Goal: Task Accomplishment & Management: Manage account settings

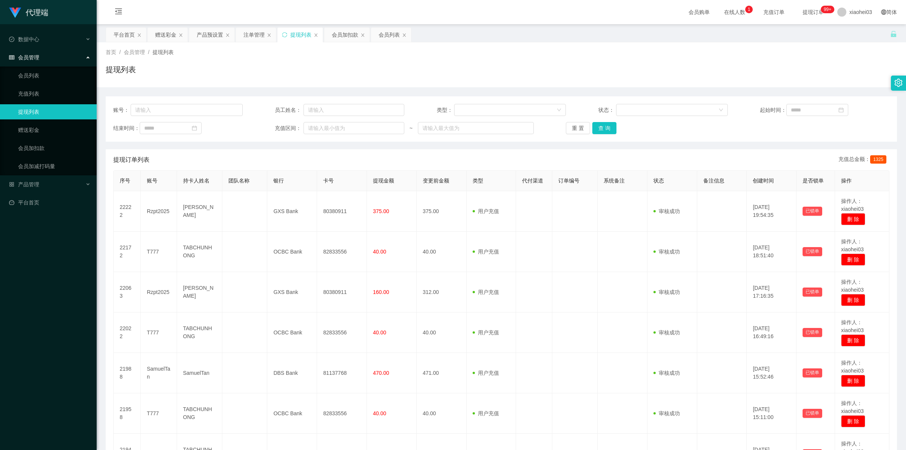
click at [342, 36] on div "会员加扣款" at bounding box center [345, 35] width 26 height 14
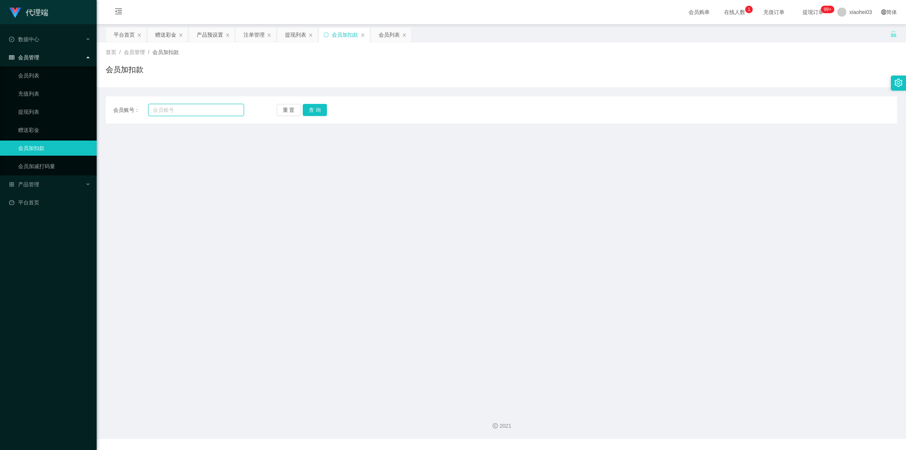
click at [196, 108] on input "text" at bounding box center [196, 110] width 96 height 12
paste input "Zhiru1023"
type input "Zhiru1023"
click at [307, 110] on button "查 询" at bounding box center [315, 110] width 24 height 12
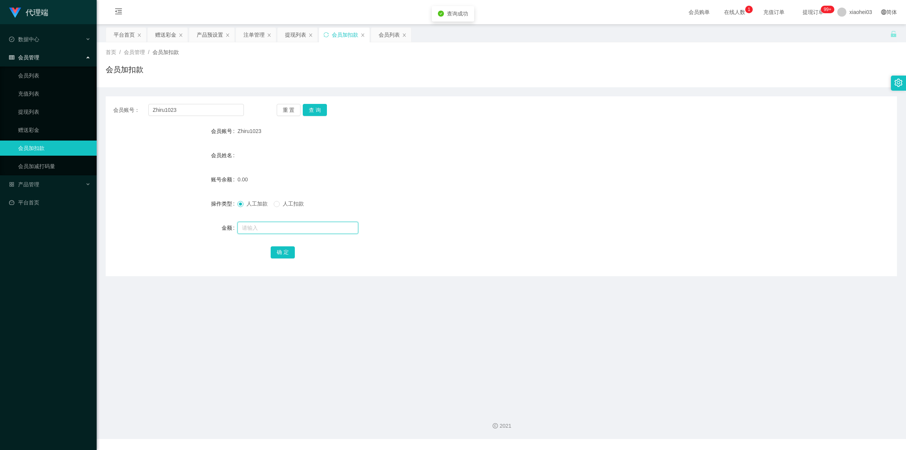
click at [282, 229] on input "text" at bounding box center [298, 228] width 121 height 12
type input "100"
click at [286, 248] on button "确 定" at bounding box center [283, 252] width 24 height 12
click at [450, 171] on form "会员账号 Zhiru1023 会员姓名 账号余额 100.00 操作类型 人工加款 人工扣款 金额 确 定" at bounding box center [501, 191] width 791 height 136
drag, startPoint x: 210, startPoint y: 108, endPoint x: 91, endPoint y: 108, distance: 118.9
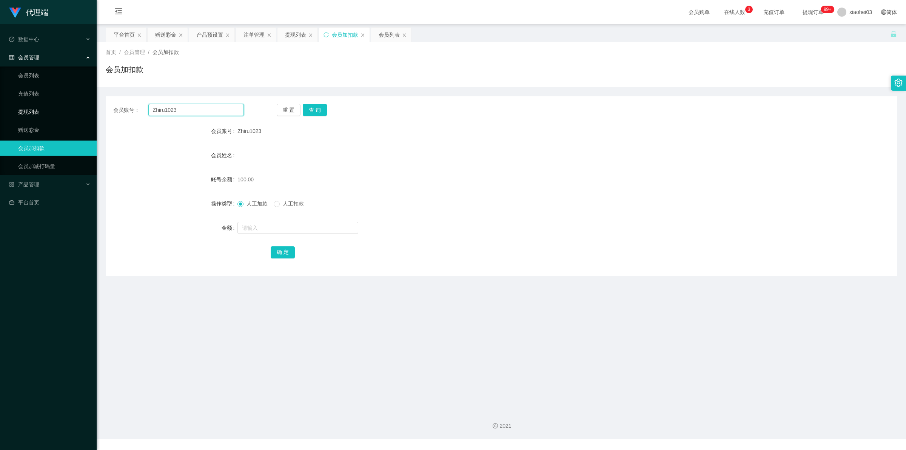
click at [84, 108] on section "代理端 数据中心 会员管理 会员列表 充值列表 提现列表 赠送彩金 会员加扣款 会员加减打码量 产品管理 平台首页 保存配置 重置配置 整体风格设置 主题色 …" at bounding box center [453, 219] width 906 height 439
paste input "Poloyaoyao"
type input "Poloyaoyao"
click at [314, 108] on button "查 询" at bounding box center [315, 110] width 24 height 12
click at [295, 228] on input "text" at bounding box center [298, 228] width 121 height 12
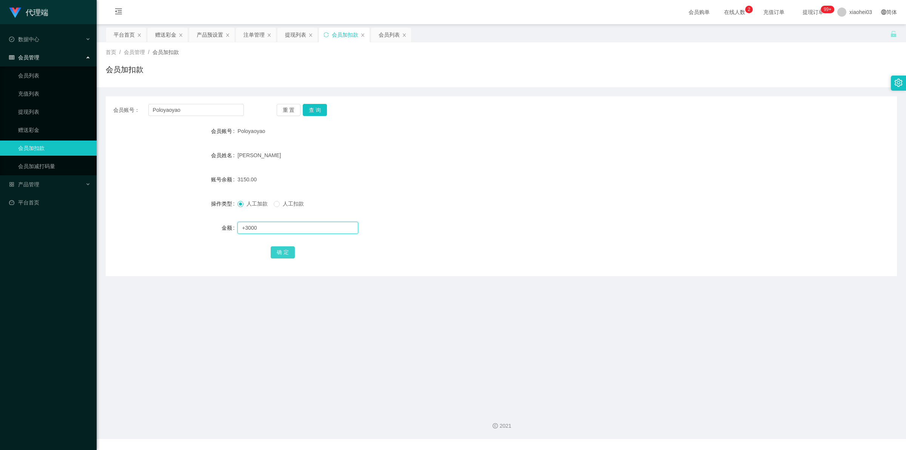
type input "+3000"
click at [282, 253] on button "确 定" at bounding box center [283, 252] width 24 height 12
click at [298, 33] on div "提现列表" at bounding box center [295, 35] width 21 height 14
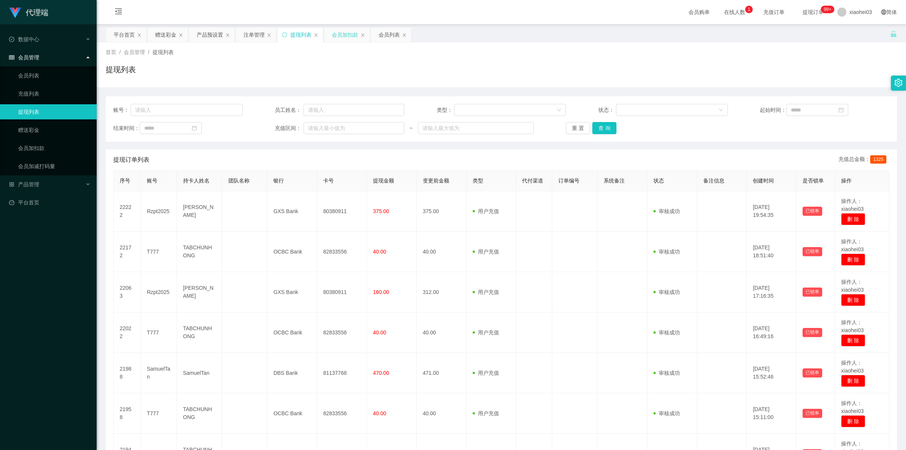
click at [346, 37] on div "会员加扣款" at bounding box center [345, 35] width 26 height 14
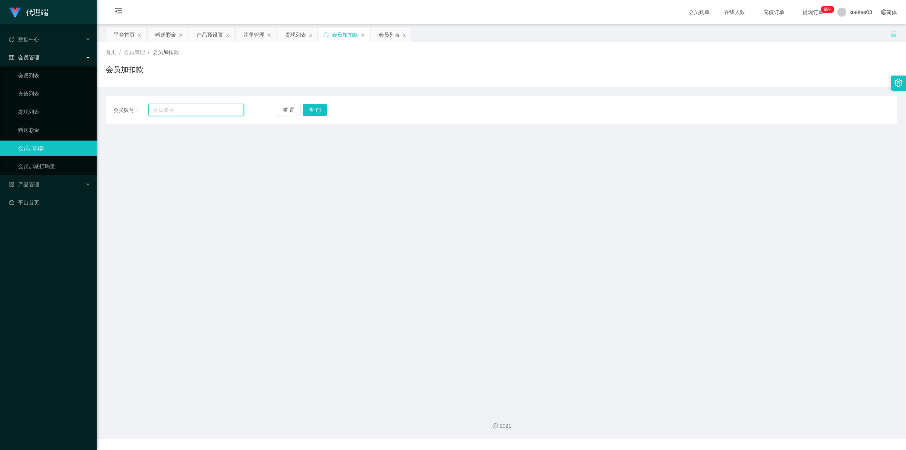
click at [214, 116] on input "text" at bounding box center [196, 110] width 96 height 12
paste input "Poloyaoyao"
type input "Poloyaoyao"
click at [325, 107] on button "查 询" at bounding box center [315, 110] width 24 height 12
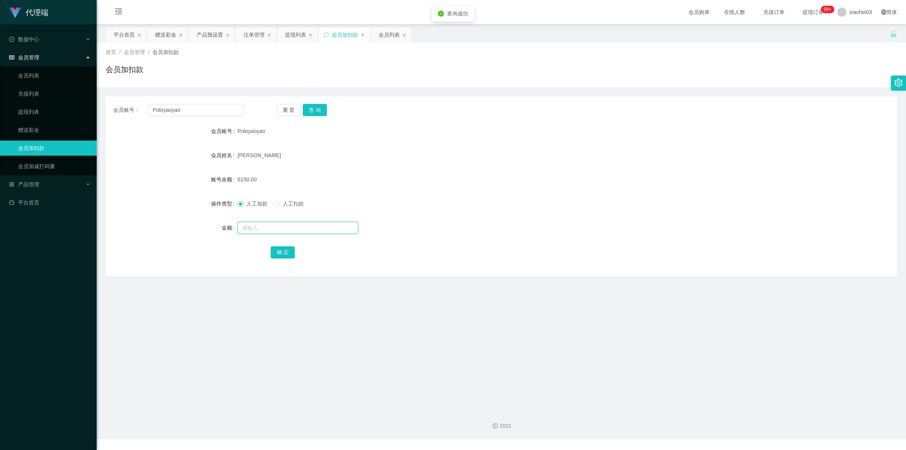
click at [314, 223] on input "text" at bounding box center [298, 228] width 121 height 12
type input "5000"
click at [273, 250] on button "确 定" at bounding box center [283, 252] width 24 height 12
click at [467, 206] on div "人工加款 人工扣款" at bounding box center [469, 203] width 462 height 15
drag, startPoint x: 203, startPoint y: 110, endPoint x: 193, endPoint y: 71, distance: 39.7
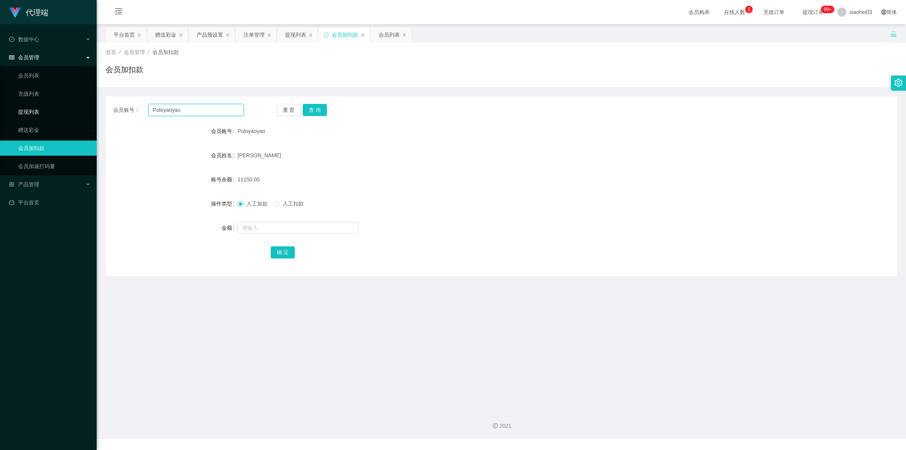
click at [0, 107] on section "代理端 数据中心 会员管理 会员列表 充值列表 提现列表 赠送彩金 会员加扣款 会员加减打码量 产品管理 平台首页 保存配置 重置配置 整体风格设置 主题色 …" at bounding box center [453, 219] width 906 height 439
click at [382, 36] on div "会员列表" at bounding box center [389, 35] width 21 height 14
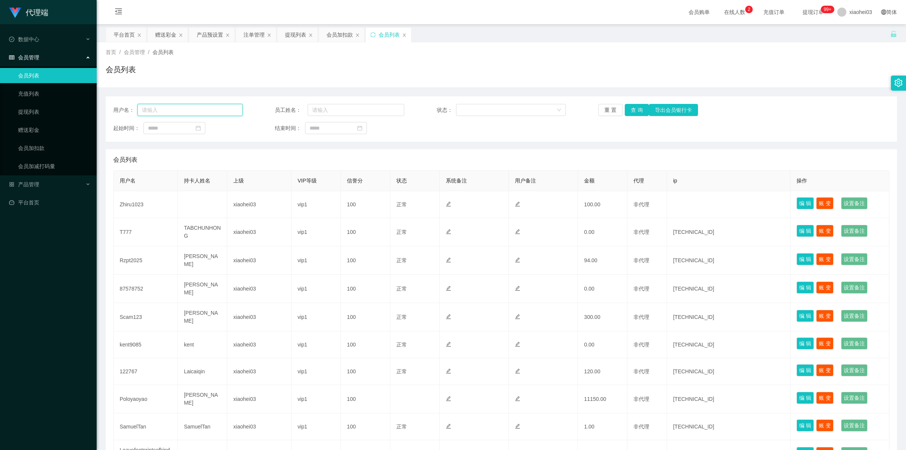
click at [223, 112] on input "text" at bounding box center [189, 110] width 105 height 12
paste input "Poloyaoyao"
type input "Poloyaoyao"
click at [292, 38] on div "提现列表" at bounding box center [295, 35] width 21 height 14
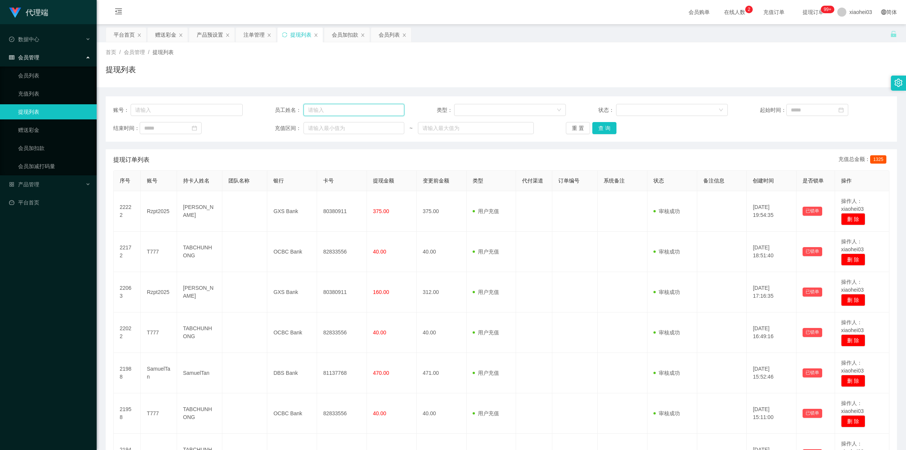
click at [363, 111] on input "text" at bounding box center [354, 110] width 101 height 12
paste input "Poloyaoyao"
type input "Poloyaoyao"
drag, startPoint x: 184, startPoint y: 105, endPoint x: 207, endPoint y: 112, distance: 24.1
click at [187, 106] on input "text" at bounding box center [187, 110] width 112 height 12
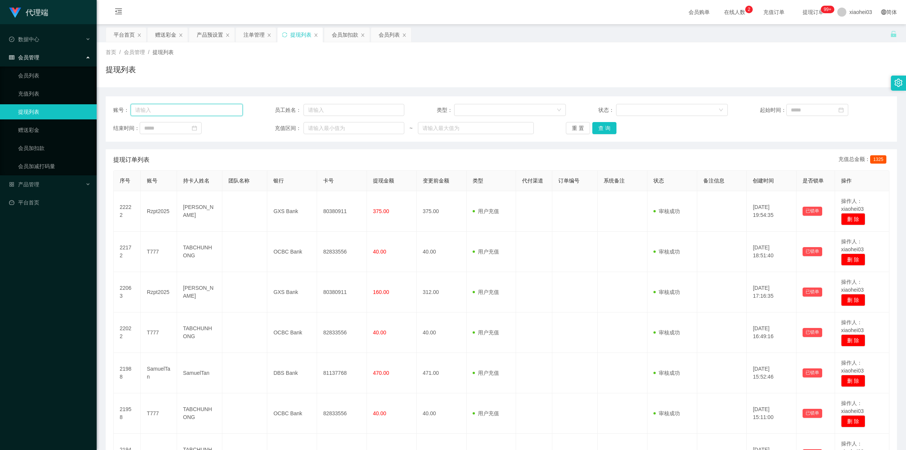
paste input "Poloyaoyao"
type input "Poloyaoyao"
click at [617, 127] on div "重 置 查 询" at bounding box center [631, 128] width 130 height 12
click at [604, 129] on button "查 询" at bounding box center [604, 128] width 24 height 12
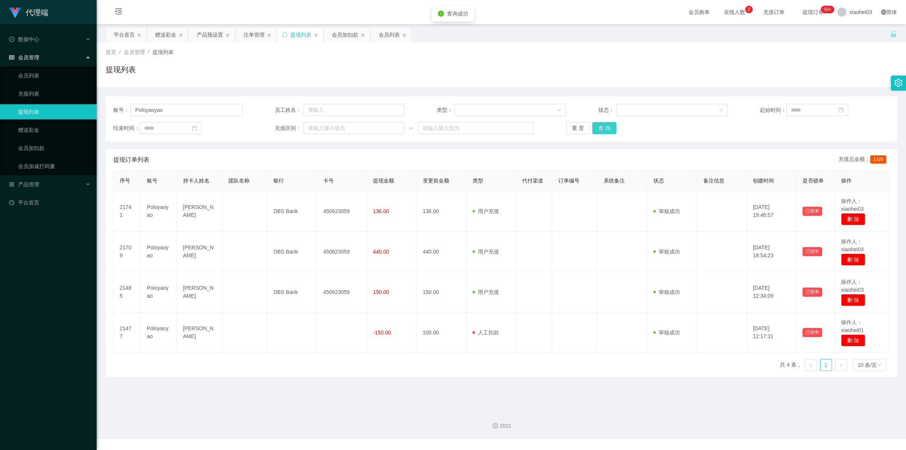
click at [605, 129] on button "查 询" at bounding box center [604, 128] width 24 height 12
click at [382, 42] on div "会员列表" at bounding box center [391, 42] width 28 height 29
click at [388, 35] on div "会员列表" at bounding box center [389, 35] width 21 height 14
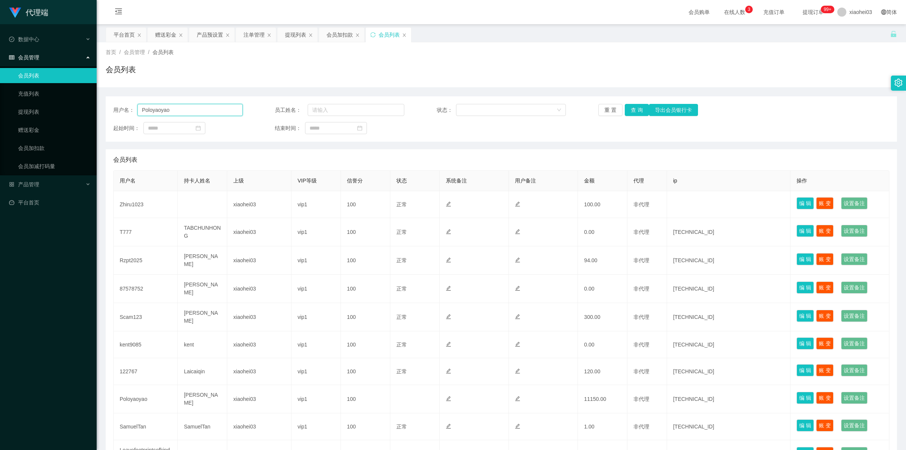
click at [196, 113] on input "Poloyaoyao" at bounding box center [189, 110] width 105 height 12
drag, startPoint x: 219, startPoint y: 111, endPoint x: 50, endPoint y: 104, distance: 168.9
click at [50, 104] on section "代理端 数据中心 会员管理 会员列表 充值列表 提现列表 赠送彩金 会员加扣款 会员加减打码量 产品管理 平台首页 保存配置 重置配置 整体风格设置 主题色 …" at bounding box center [453, 263] width 906 height 527
click at [633, 112] on button "查 询" at bounding box center [637, 110] width 24 height 12
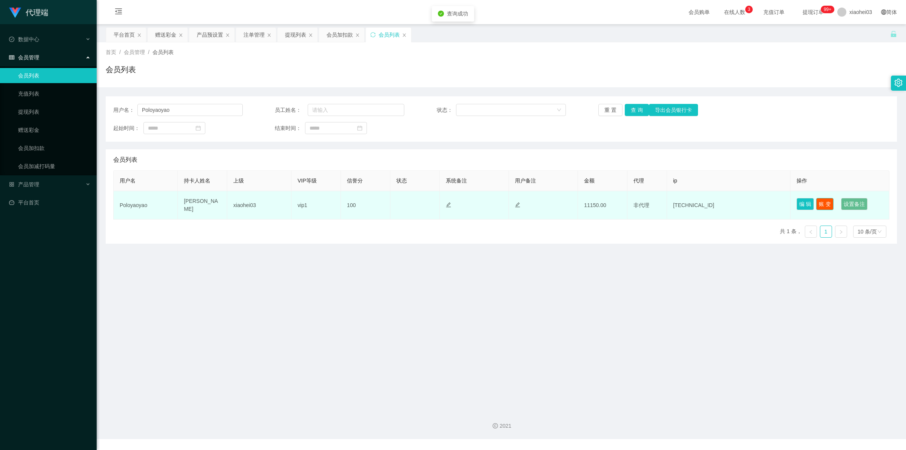
click at [822, 204] on button "账 变" at bounding box center [824, 204] width 17 height 12
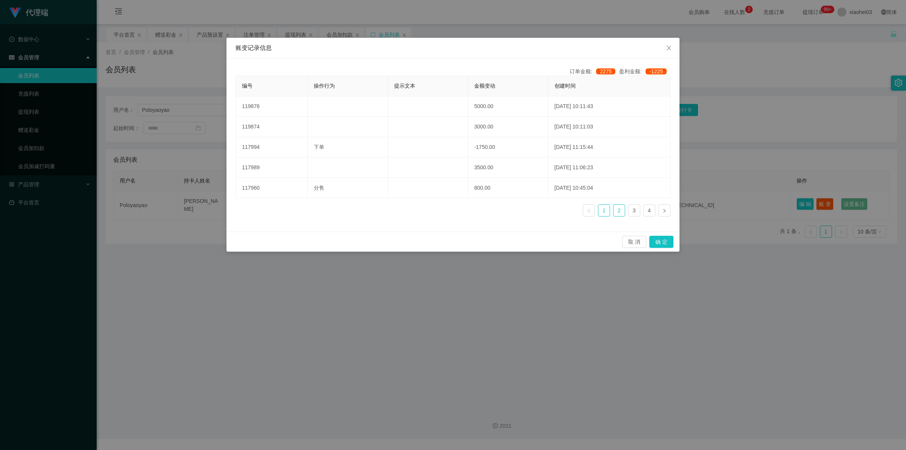
click at [622, 216] on link "2" at bounding box center [619, 210] width 11 height 11
click at [671, 45] on icon "图标: close" at bounding box center [669, 48] width 6 height 6
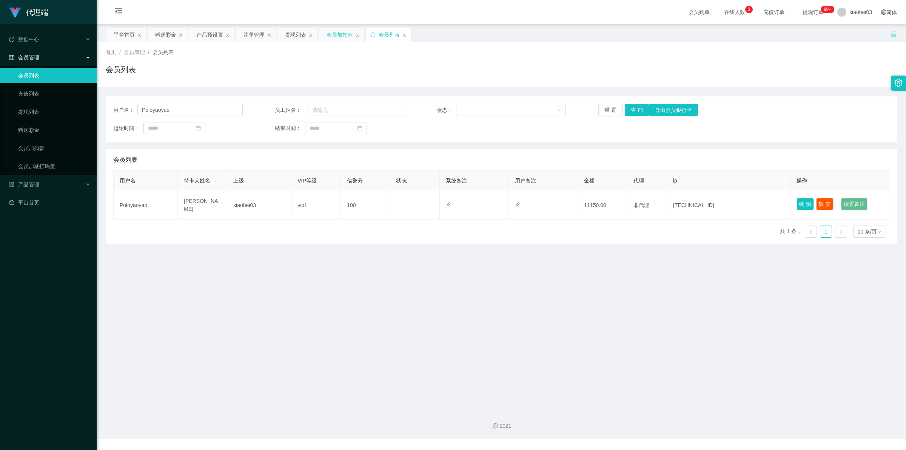
click at [346, 32] on div "会员加扣款" at bounding box center [340, 35] width 26 height 14
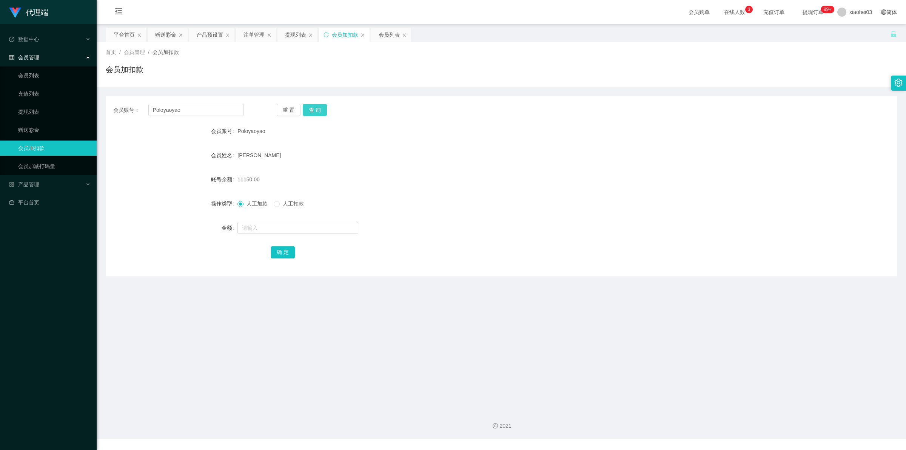
click at [318, 109] on button "查 询" at bounding box center [315, 110] width 24 height 12
click at [293, 225] on input "text" at bounding box center [298, 228] width 121 height 12
paste input "14650"
type input "3500"
click at [278, 252] on button "确 定" at bounding box center [283, 252] width 24 height 12
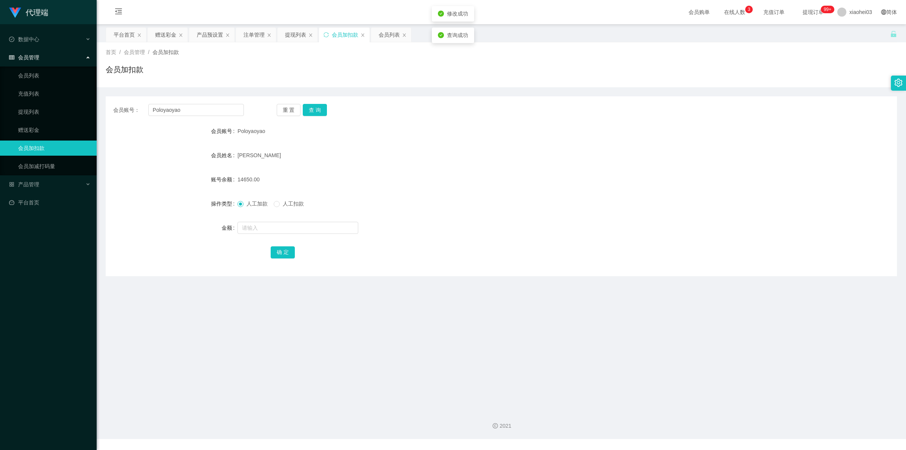
click at [487, 160] on div "[PERSON_NAME]" at bounding box center [469, 155] width 462 height 15
drag, startPoint x: 194, startPoint y: 113, endPoint x: 127, endPoint y: 113, distance: 66.5
click at [143, 113] on div "会员账号： [PERSON_NAME]" at bounding box center [178, 110] width 131 height 12
paste input "Rzpt2025"
type input "Rzpt2025"
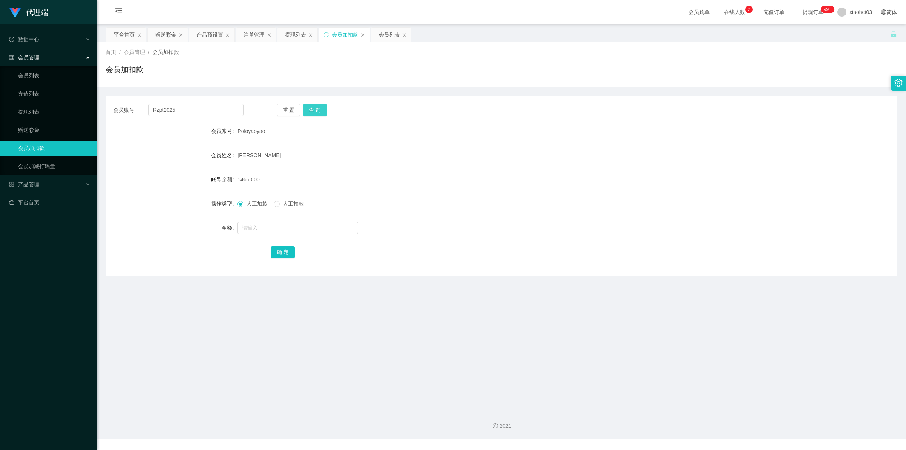
click at [315, 108] on button "查 询" at bounding box center [315, 110] width 24 height 12
click at [299, 233] on input "text" at bounding box center [298, 228] width 121 height 12
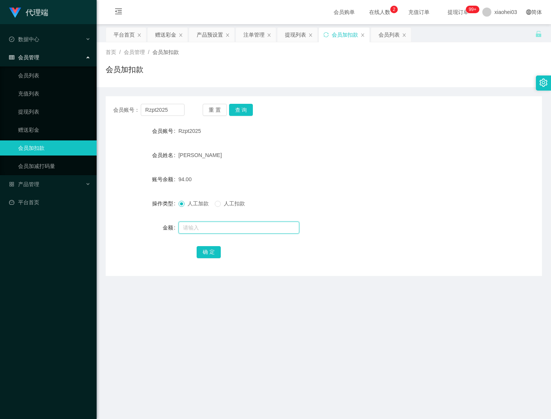
click at [269, 224] on input "text" at bounding box center [239, 228] width 121 height 12
type input "906"
click at [212, 255] on button "确 定" at bounding box center [209, 252] width 24 height 12
click at [186, 128] on span "Rzpt2025" at bounding box center [190, 131] width 23 height 6
drag, startPoint x: 186, startPoint y: 128, endPoint x: 273, endPoint y: 116, distance: 87.7
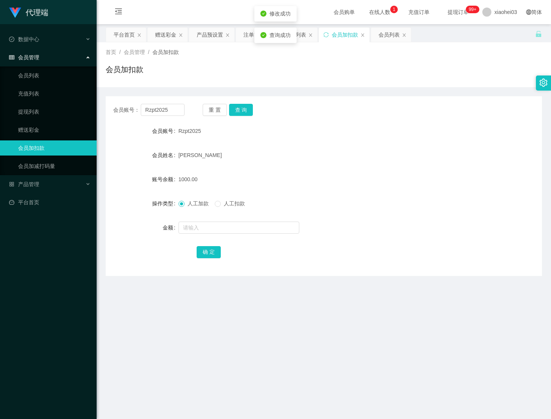
click at [186, 129] on span "Rzpt2025" at bounding box center [190, 131] width 23 height 6
copy span "Rzpt2025"
click at [259, 34] on div "注单管理" at bounding box center [254, 35] width 21 height 14
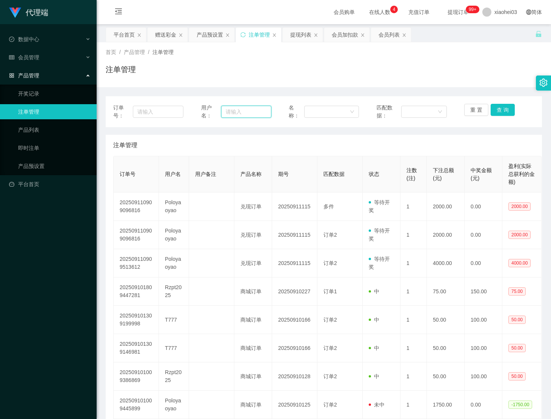
drag, startPoint x: 222, startPoint y: 108, endPoint x: 289, endPoint y: 114, distance: 67.4
click at [222, 108] on input "text" at bounding box center [246, 112] width 50 height 12
paste input "Poloyaoyao"
type input "Poloyaoyao"
click at [497, 109] on button "查 询" at bounding box center [503, 110] width 24 height 12
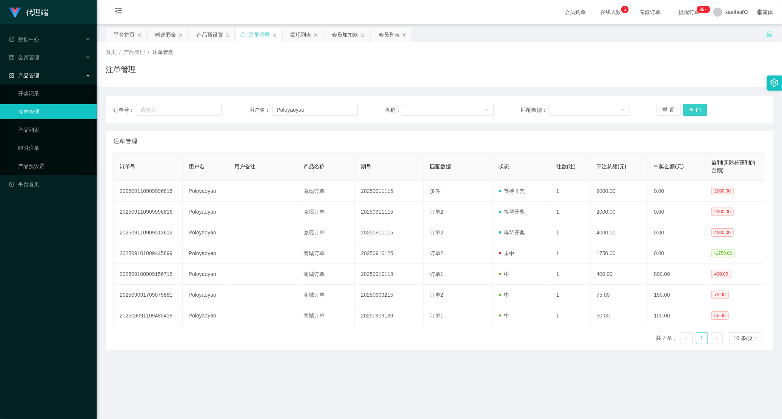
click at [683, 109] on button "查 询" at bounding box center [695, 110] width 24 height 12
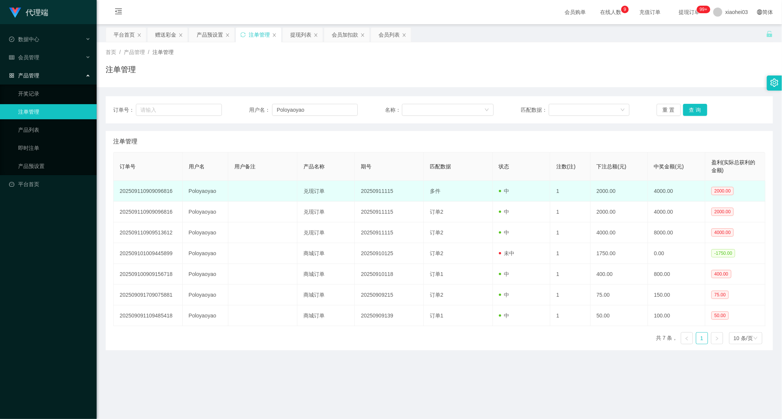
click at [189, 191] on td "Poloyaoyao" at bounding box center [206, 191] width 46 height 21
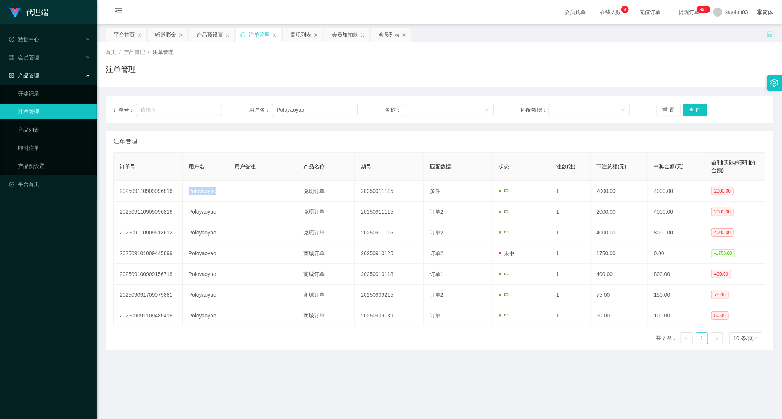
copy td "Poloyaoyao"
click at [356, 38] on div "会员加扣款" at bounding box center [345, 35] width 26 height 14
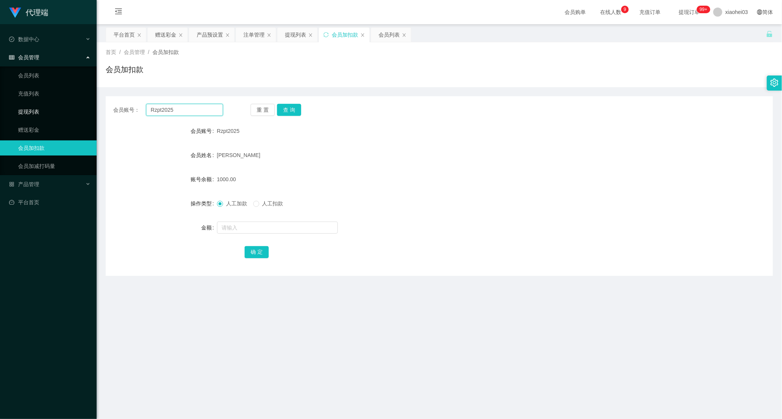
drag, startPoint x: 201, startPoint y: 112, endPoint x: 72, endPoint y: 108, distance: 128.4
click at [80, 105] on section "代理端 数据中心 会员管理 会员列表 充值列表 提现列表 赠送彩金 会员加扣款 会员加减打码量 产品管理 开奖记录 注单管理 产品列表 即时注单 产品预设置 …" at bounding box center [391, 219] width 782 height 439
paste input "Poloyaoyao"
type input "Poloyaoyao"
click at [289, 111] on button "查 询" at bounding box center [289, 110] width 24 height 12
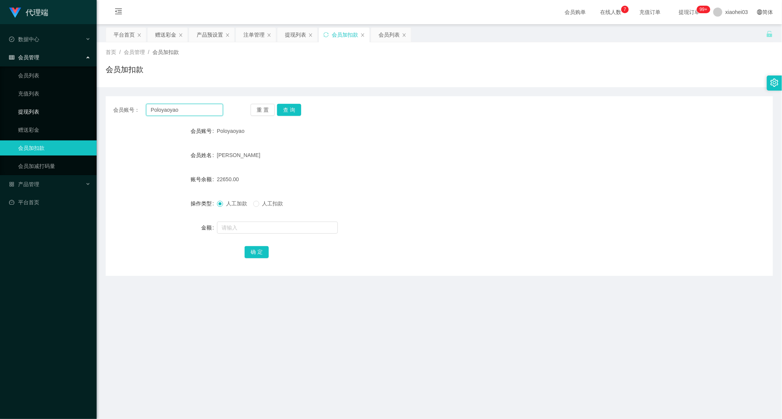
drag, startPoint x: 51, startPoint y: 108, endPoint x: 2, endPoint y: 108, distance: 49.1
click at [33, 108] on section "代理端 数据中心 会员管理 会员列表 充值列表 提现列表 赠送彩金 会员加扣款 会员加减打码量 产品管理 开奖记录 注单管理 产品列表 即时注单 产品预设置 …" at bounding box center [391, 219] width 782 height 439
paste input "Zhiru1023"
type input "Zhiru1023"
click at [285, 111] on button "查 询" at bounding box center [289, 110] width 24 height 12
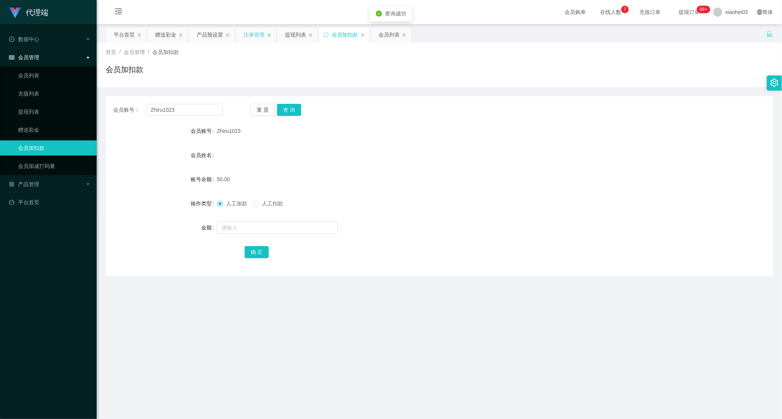
click at [245, 40] on div "注单管理" at bounding box center [254, 35] width 21 height 14
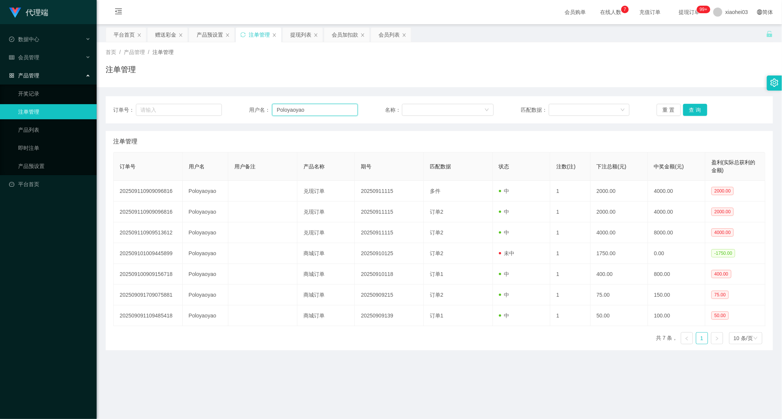
click at [329, 105] on input "Poloyaoyao" at bounding box center [315, 110] width 86 height 12
drag, startPoint x: 252, startPoint y: 104, endPoint x: 149, endPoint y: 101, distance: 103.1
click at [145, 102] on div "订单号： 用户名： Poloyaoyao 名称： 匹配数据： 重 置 查 询" at bounding box center [440, 109] width 668 height 27
paste input "Zhiru1023"
type input "Zhiru1023"
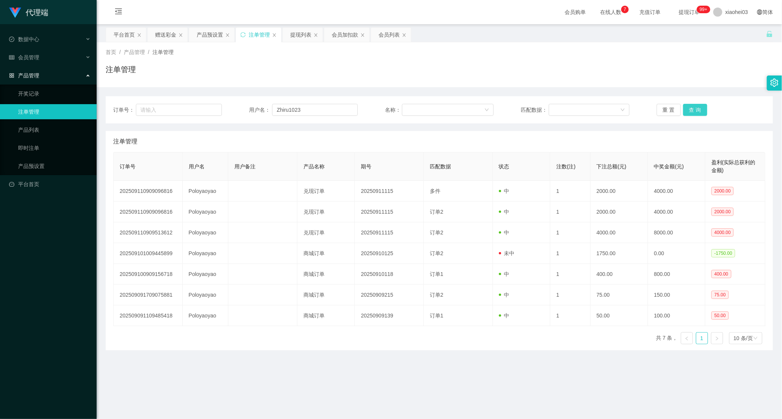
click at [686, 107] on button "查 询" at bounding box center [695, 110] width 24 height 12
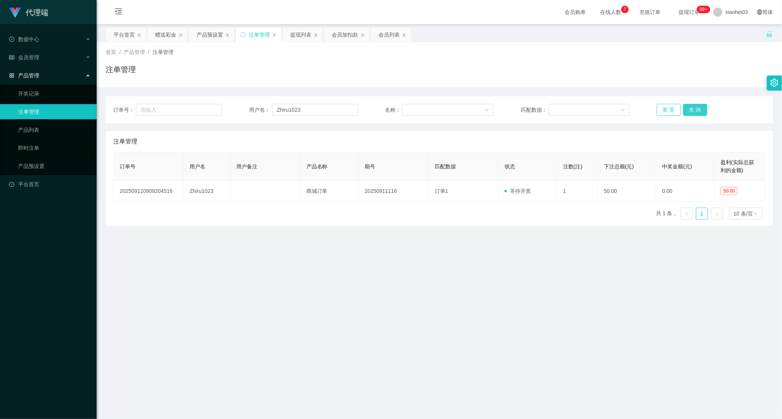
drag, startPoint x: 688, startPoint y: 108, endPoint x: 675, endPoint y: 110, distance: 13.0
click at [688, 108] on button "查 询" at bounding box center [695, 110] width 24 height 12
drag, startPoint x: 301, startPoint y: 36, endPoint x: 302, endPoint y: 43, distance: 7.2
click at [301, 37] on div "提现列表" at bounding box center [300, 35] width 21 height 14
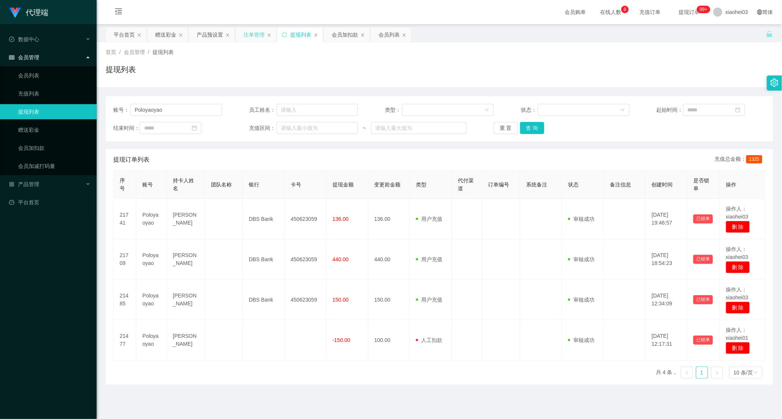
drag, startPoint x: 251, startPoint y: 35, endPoint x: 264, endPoint y: 53, distance: 21.9
click at [252, 35] on div "注单管理" at bounding box center [254, 35] width 21 height 14
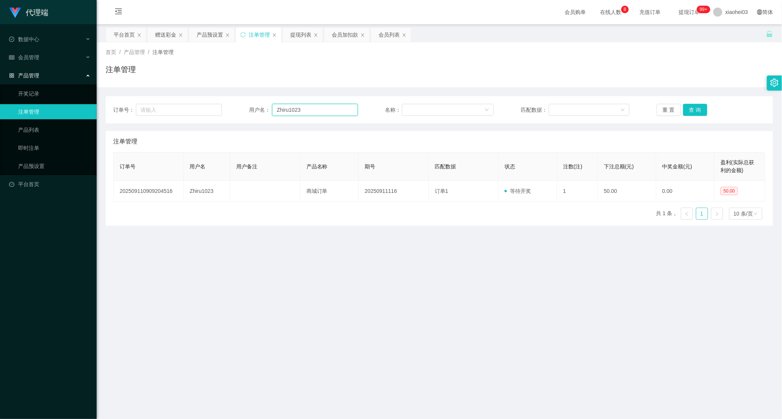
drag, startPoint x: 286, startPoint y: 104, endPoint x: 257, endPoint y: 104, distance: 29.1
click at [238, 100] on div "订单号： 用户名： Zhiru1023 名称： 匹配数据： 重 置 查 询" at bounding box center [440, 109] width 668 height 27
click at [700, 112] on button "查 询" at bounding box center [695, 110] width 24 height 12
click at [355, 39] on div "会员加扣款" at bounding box center [345, 35] width 26 height 14
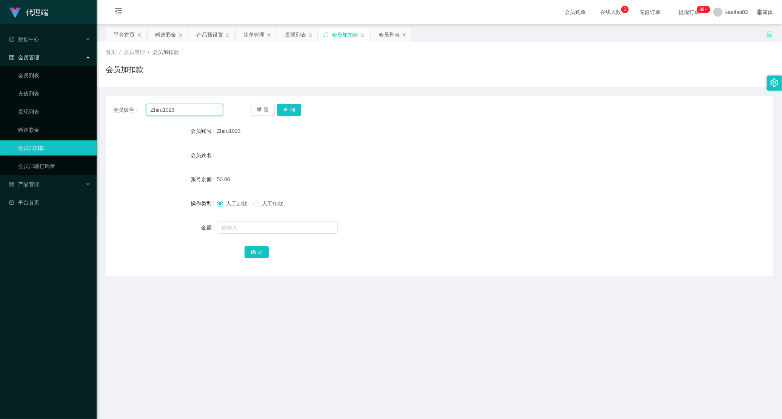
click at [203, 107] on input "Zhiru1023" at bounding box center [184, 110] width 77 height 12
drag, startPoint x: 203, startPoint y: 107, endPoint x: 76, endPoint y: 111, distance: 127.3
click at [126, 110] on div "会员账号： Zhiru1023" at bounding box center [168, 110] width 110 height 12
paste input "Poloyaoyao"
type input "Poloyaoyao"
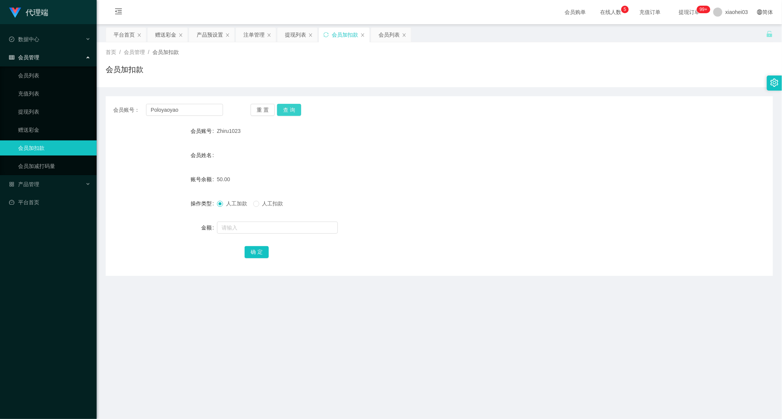
click at [284, 108] on button "查 询" at bounding box center [289, 110] width 24 height 12
click at [221, 180] on span "22650.00" at bounding box center [228, 179] width 22 height 6
copy span "22650.00"
drag, startPoint x: 208, startPoint y: 106, endPoint x: 79, endPoint y: 114, distance: 129.4
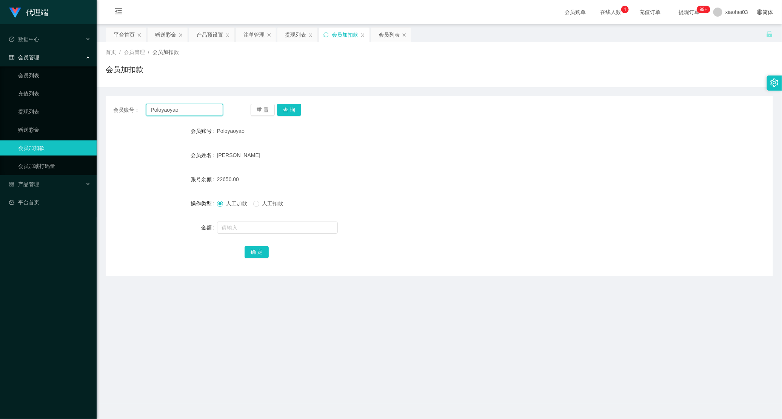
click at [114, 111] on div "会员账号： [PERSON_NAME]" at bounding box center [168, 110] width 110 height 12
paste input "Zhiru1023"
type input "Zhiru1023"
click at [292, 111] on button "查 询" at bounding box center [289, 110] width 24 height 12
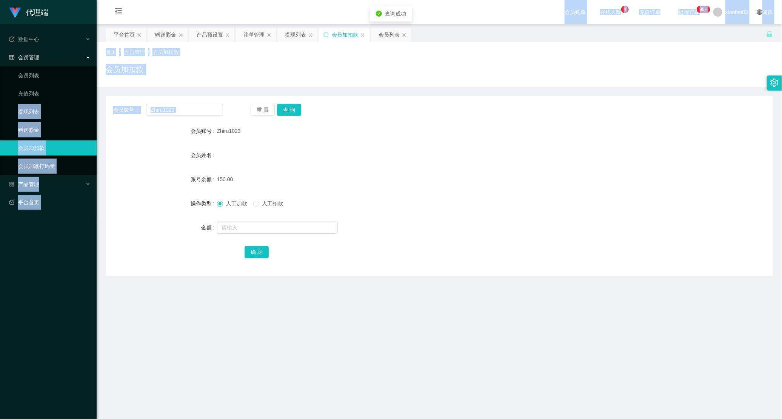
drag, startPoint x: 177, startPoint y: 116, endPoint x: 80, endPoint y: 112, distance: 97.9
click at [86, 112] on section "代理端 数据中心 会员管理 会员列表 充值列表 提现列表 赠送彩金 会员加扣款 会员加减打码量 产品管理 开奖记录 注单管理 产品列表 即时注单 产品预设置 …" at bounding box center [391, 219] width 782 height 439
click at [190, 106] on input "Zhiru1023" at bounding box center [184, 110] width 77 height 12
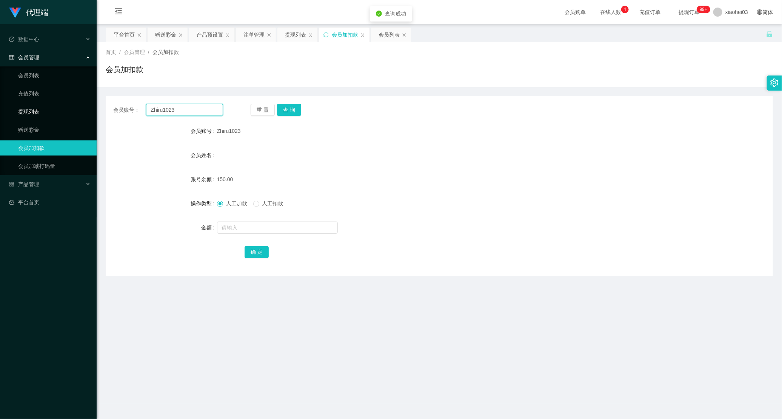
drag, startPoint x: 220, startPoint y: 106, endPoint x: 83, endPoint y: 111, distance: 136.4
click at [89, 111] on section "代理端 数据中心 会员管理 会员列表 充值列表 提现列表 赠送彩金 会员加扣款 会员加减打码量 产品管理 开奖记录 注单管理 产品列表 即时注单 产品预设置 …" at bounding box center [391, 219] width 782 height 439
drag, startPoint x: 386, startPoint y: 109, endPoint x: 426, endPoint y: 97, distance: 42.2
click at [386, 109] on div "会员账号： 重 置 查 询" at bounding box center [440, 110] width 668 height 12
drag, startPoint x: 204, startPoint y: 110, endPoint x: 224, endPoint y: 114, distance: 20.4
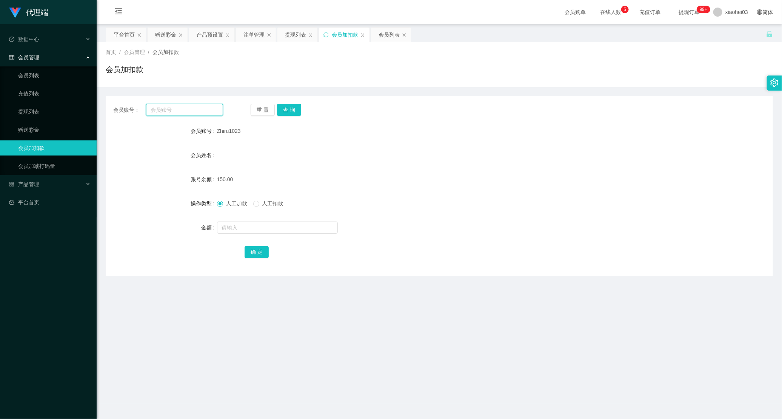
click at [204, 110] on input "text" at bounding box center [184, 110] width 77 height 12
paste input "Tiong99"
type input "Tiong99"
click at [291, 110] on button "查 询" at bounding box center [289, 110] width 24 height 12
click at [278, 228] on input "text" at bounding box center [277, 228] width 121 height 12
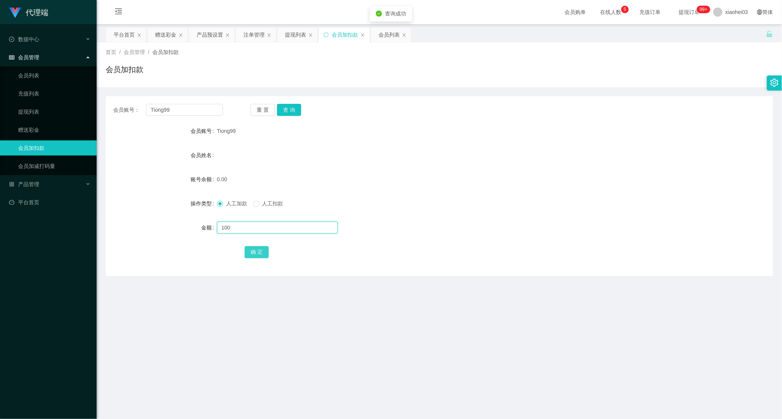
type input "100"
click at [251, 253] on button "确 定" at bounding box center [257, 252] width 24 height 12
click at [496, 177] on div "100.00" at bounding box center [411, 179] width 389 height 15
drag, startPoint x: 129, startPoint y: 114, endPoint x: 176, endPoint y: 111, distance: 46.9
click at [87, 114] on section "代理端 数据中心 会员管理 会员列表 充值列表 提现列表 赠送彩金 会员加扣款 会员加减打码量 产品管理 开奖记录 注单管理 产品列表 即时注单 产品预设置 …" at bounding box center [391, 219] width 782 height 439
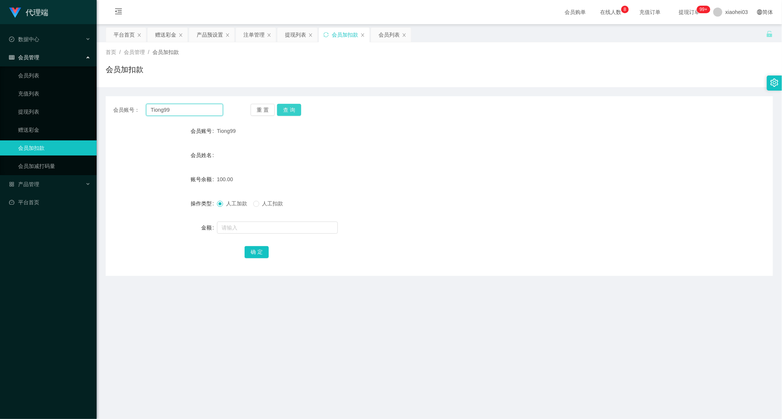
paste input "mvhdraiyan"
type input "mvhdraiyan"
click at [297, 111] on button "查 询" at bounding box center [289, 110] width 24 height 12
click at [279, 227] on input "text" at bounding box center [277, 228] width 121 height 12
type input "100"
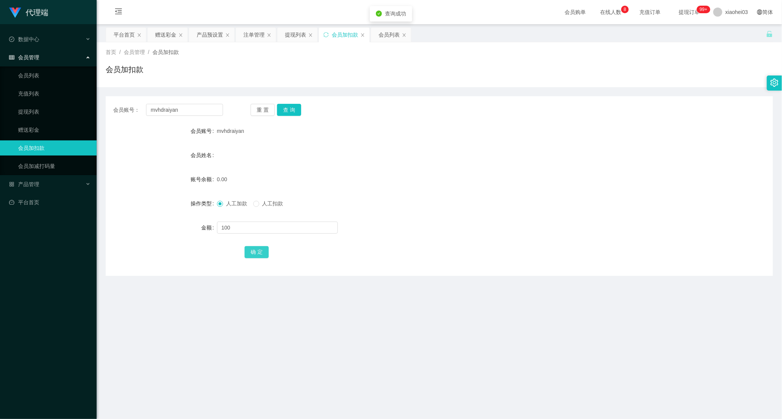
click at [258, 250] on button "确 定" at bounding box center [257, 252] width 24 height 12
click at [506, 149] on div "会员姓名" at bounding box center [440, 155] width 668 height 15
click at [214, 39] on div "产品预设置" at bounding box center [210, 35] width 26 height 14
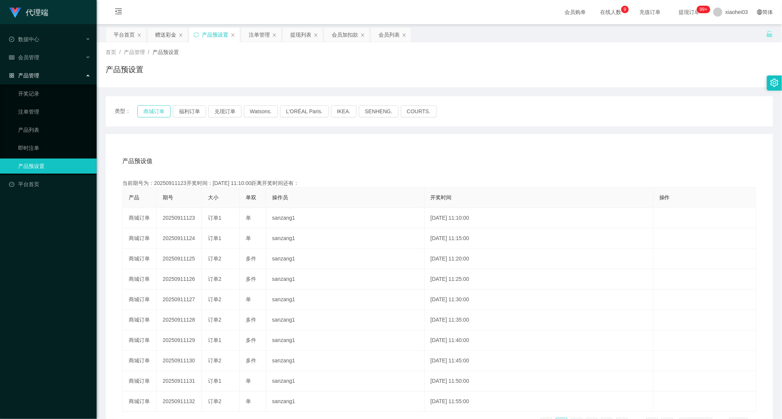
click at [141, 114] on button "商城订单" at bounding box center [153, 111] width 33 height 12
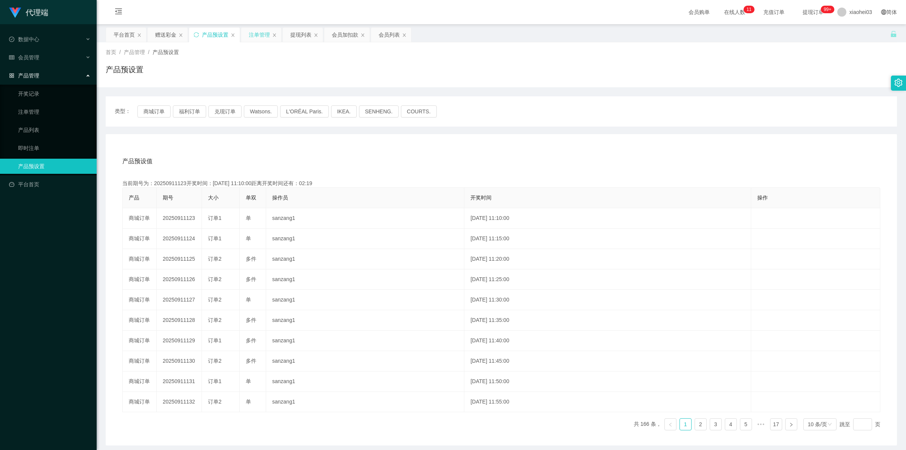
click at [260, 41] on div "注单管理" at bounding box center [259, 35] width 21 height 14
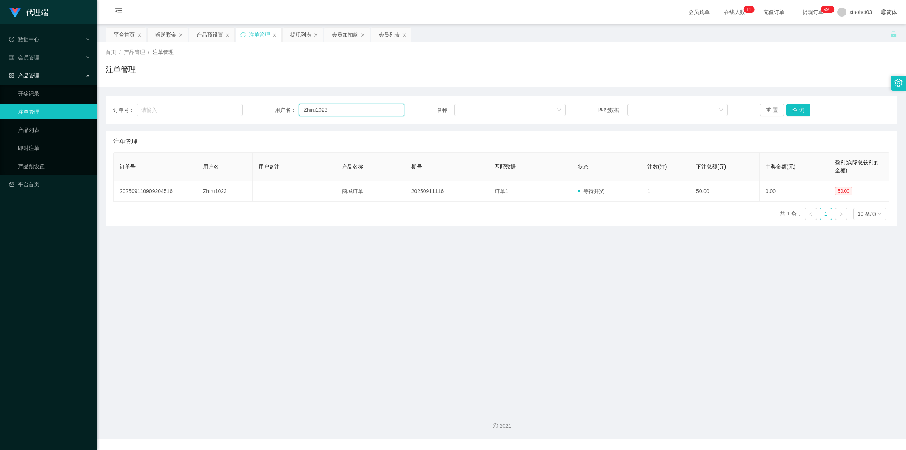
click at [363, 116] on input "Zhiru1023" at bounding box center [351, 110] width 105 height 12
drag, startPoint x: 362, startPoint y: 114, endPoint x: 222, endPoint y: 98, distance: 141.4
click at [231, 99] on div "订单号： 用户名： Zhiru1023 名称： 匹配数据： 重 置 查 询" at bounding box center [501, 109] width 791 height 27
paste input "mvhdraiyan"
type input "mvhdraiyan"
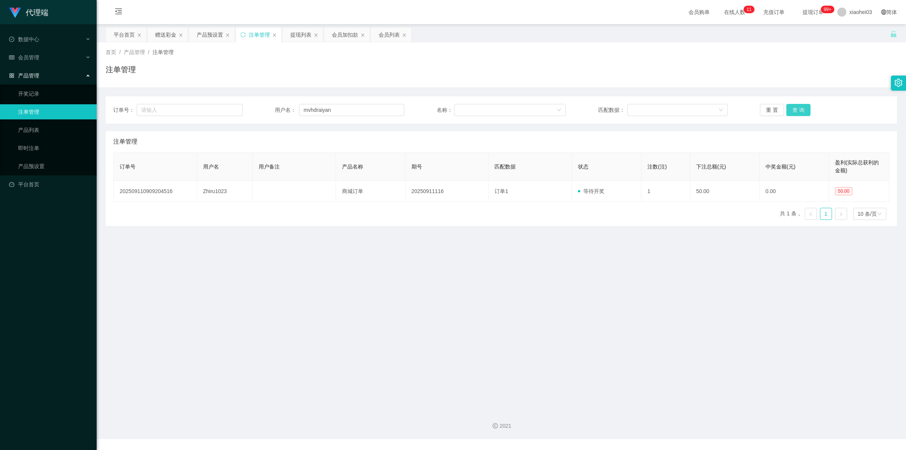
click at [807, 107] on button "查 询" at bounding box center [799, 110] width 24 height 12
click at [805, 107] on button "查 询" at bounding box center [799, 110] width 24 height 12
click at [298, 42] on div "提现列表" at bounding box center [300, 35] width 21 height 14
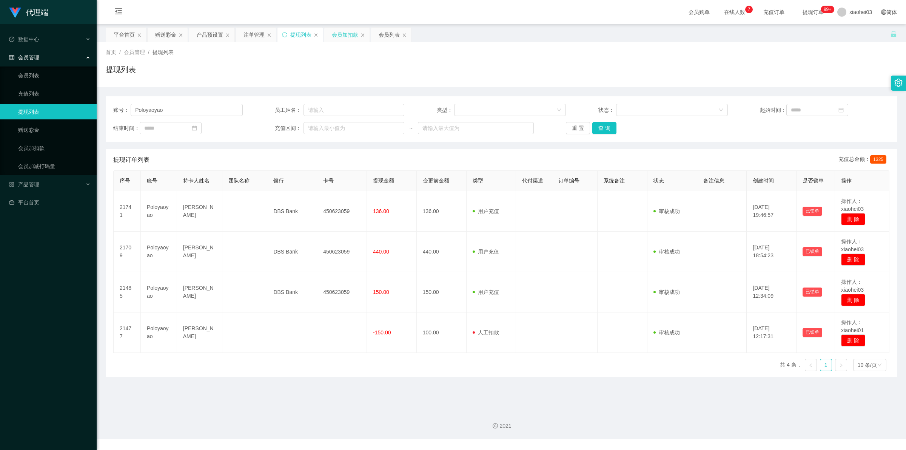
click at [340, 36] on div "会员加扣款" at bounding box center [345, 35] width 26 height 14
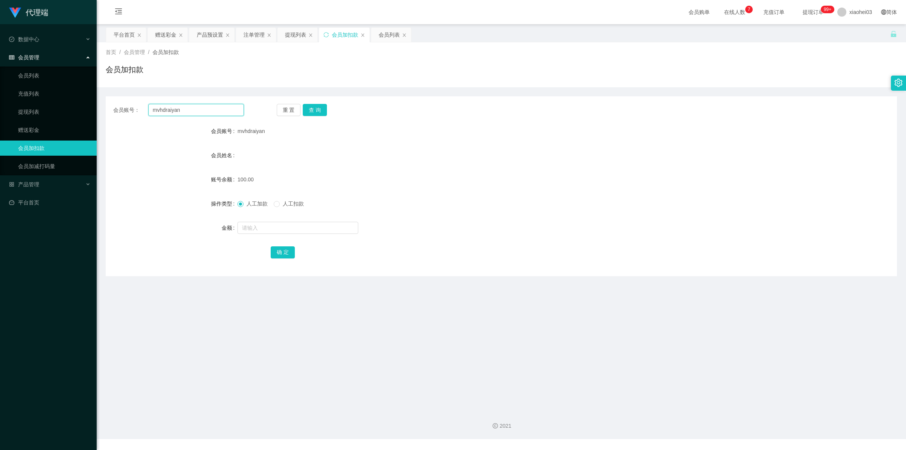
click at [240, 108] on input "mvhdraiyan" at bounding box center [196, 110] width 96 height 12
drag, startPoint x: 227, startPoint y: 109, endPoint x: 99, endPoint y: 114, distance: 128.5
click at [99, 114] on main "关闭左侧 关闭右侧 关闭其它 刷新页面 平台首页 赠送彩金 产品预设置 注单管理 提现列表 会员加扣款 会员列表 首页 / 会员管理 / 会员加扣款 / 会员…" at bounding box center [502, 213] width 810 height 379
click at [324, 110] on button "查 询" at bounding box center [315, 110] width 24 height 12
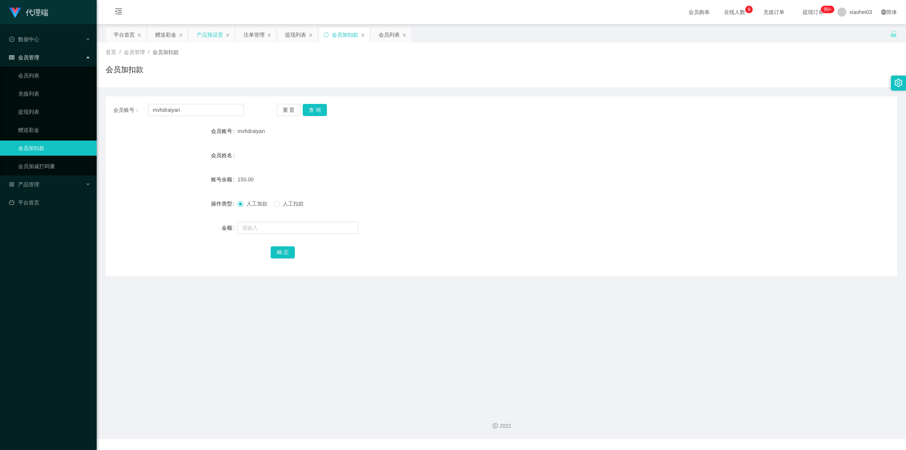
click at [212, 35] on div "产品预设置" at bounding box center [210, 35] width 26 height 14
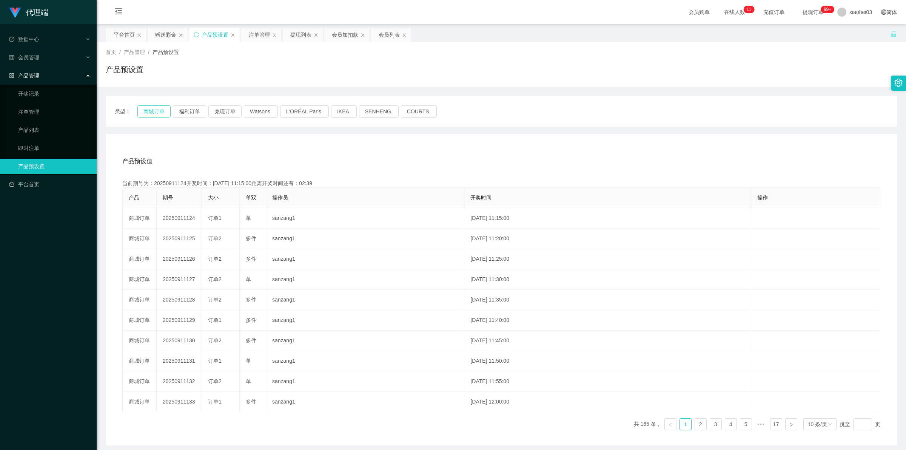
click at [139, 114] on button "商城订单" at bounding box center [153, 111] width 33 height 12
click at [265, 38] on div "注单管理" at bounding box center [259, 35] width 21 height 14
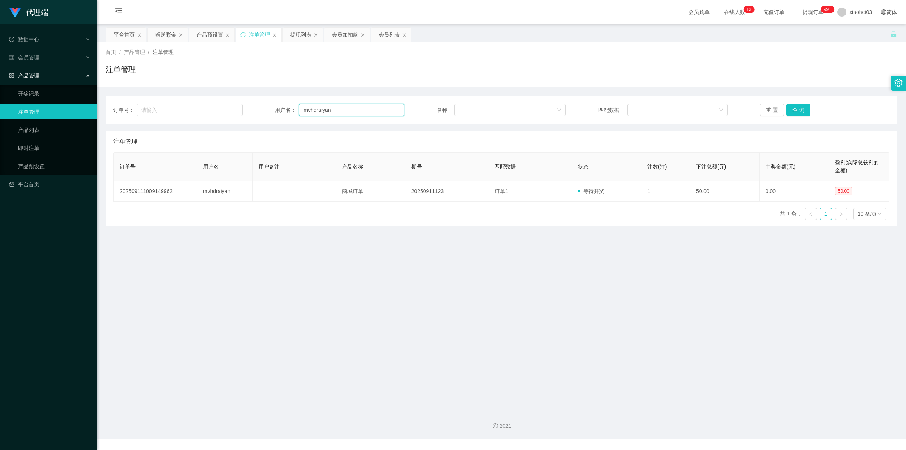
drag, startPoint x: 370, startPoint y: 114, endPoint x: 170, endPoint y: 97, distance: 200.8
click at [201, 100] on div "订单号： 用户名： mvhdraiyan 名称： 匹配数据： 重 置 查 询" at bounding box center [501, 109] width 791 height 27
paste input "Tiong99"
type input "Tiong99"
click at [789, 112] on button "查 询" at bounding box center [799, 110] width 24 height 12
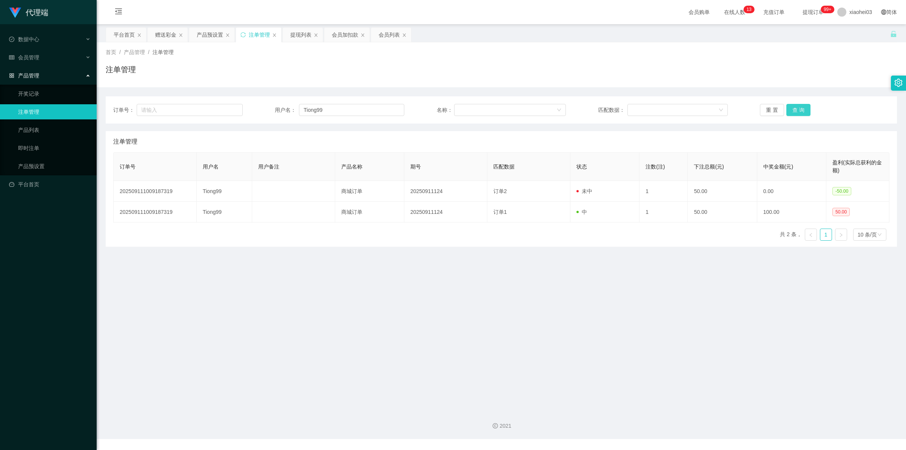
click at [789, 112] on button "查 询" at bounding box center [799, 110] width 24 height 12
click at [340, 29] on div "会员加扣款" at bounding box center [345, 35] width 26 height 14
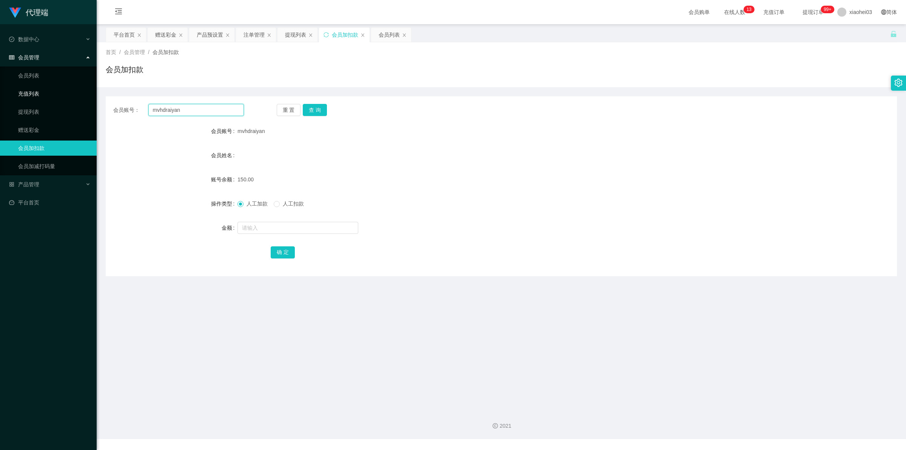
drag, startPoint x: 206, startPoint y: 115, endPoint x: 58, endPoint y: 101, distance: 149.1
click at [59, 101] on section "代理端 数据中心 会员管理 会员列表 充值列表 提现列表 赠送彩金 会员加扣款 会员加减打码量 产品管理 开奖记录 注单管理 产品列表 即时注单 产品预设置 …" at bounding box center [453, 219] width 906 height 439
paste input "Tiong99"
type input "Tiong99"
click at [306, 111] on button "查 询" at bounding box center [315, 110] width 24 height 12
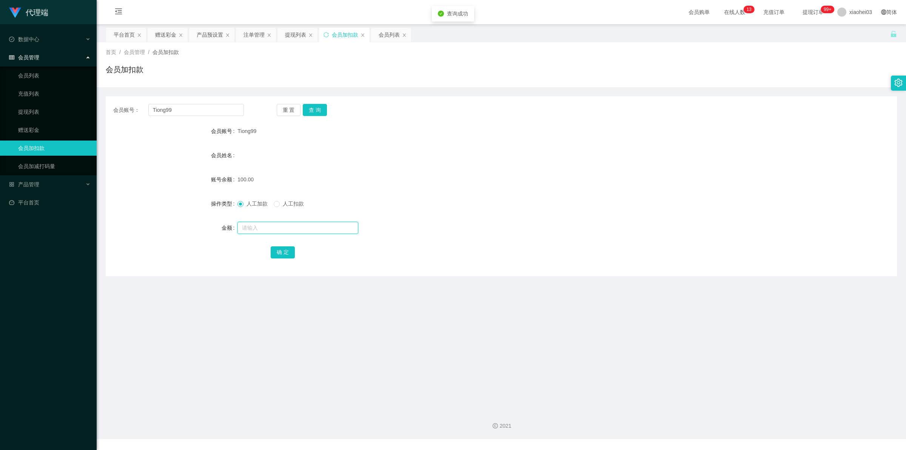
click at [278, 233] on input "text" at bounding box center [298, 228] width 121 height 12
drag, startPoint x: 208, startPoint y: 112, endPoint x: 114, endPoint y: 108, distance: 94.1
click at [114, 108] on div "会员账号： Tiong99" at bounding box center [178, 110] width 131 height 12
click at [166, 32] on div "赠送彩金" at bounding box center [165, 35] width 21 height 14
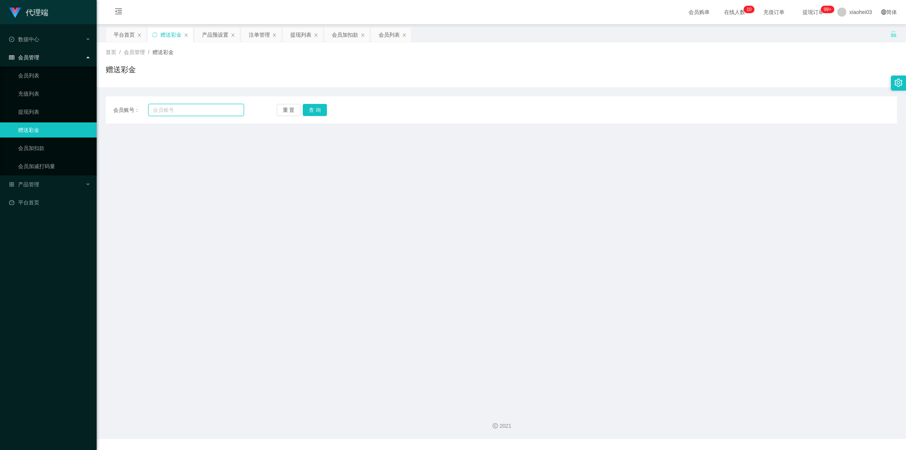
click at [176, 112] on input "text" at bounding box center [196, 110] width 96 height 12
paste input "Tiong99"
type input "Tiong99"
click at [307, 110] on button "查 询" at bounding box center [315, 110] width 24 height 12
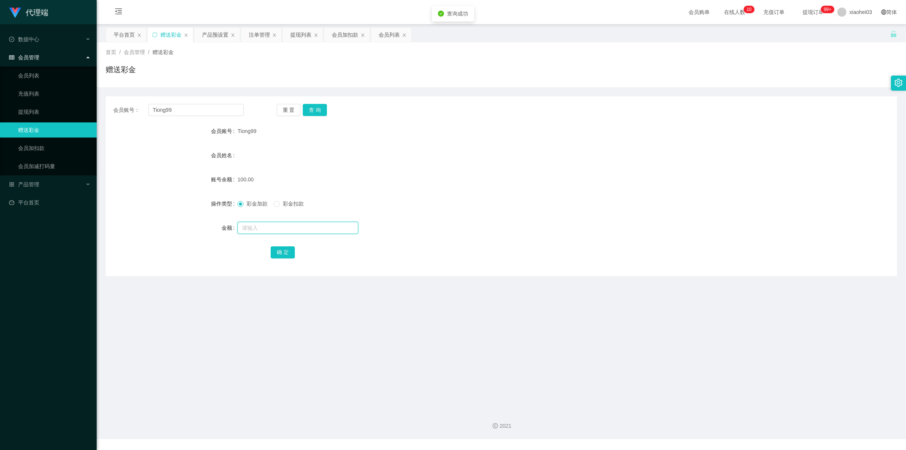
click at [267, 224] on input "text" at bounding box center [298, 228] width 121 height 12
type input "50"
click at [276, 255] on button "确 定" at bounding box center [283, 252] width 24 height 12
click at [588, 158] on div "会员姓名" at bounding box center [501, 155] width 791 height 15
drag, startPoint x: 172, startPoint y: 110, endPoint x: 115, endPoint y: 118, distance: 57.2
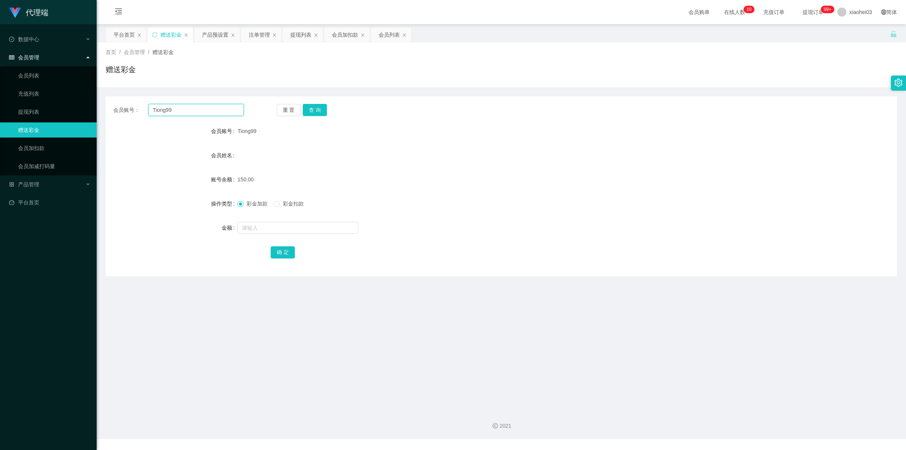
click at [78, 116] on section "代理端 数据中心 会员管理 会员列表 充值列表 提现列表 赠送彩金 会员加扣款 会员加减打码量 产品管理 开奖记录 注单管理 产品列表 即时注单 产品预设置 …" at bounding box center [453, 219] width 906 height 439
paste input "Zhiru1023"
type input "Zhiru1023"
click at [319, 110] on button "查 询" at bounding box center [315, 110] width 24 height 12
click at [281, 230] on input "text" at bounding box center [298, 228] width 121 height 12
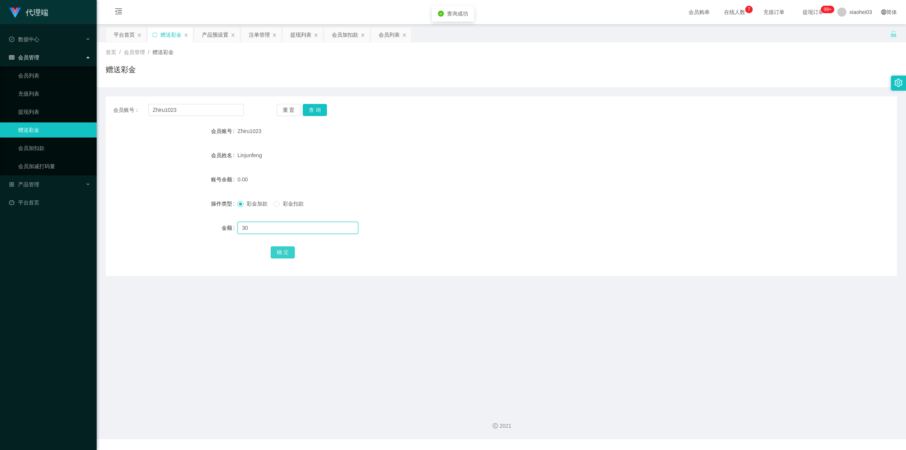
type input "30"
click at [284, 253] on button "确 定" at bounding box center [283, 252] width 24 height 12
drag, startPoint x: 523, startPoint y: 172, endPoint x: 538, endPoint y: 162, distance: 18.5
click at [524, 171] on form "会员账号 Zhiru1023 会员姓名 [PERSON_NAME] 账号余额 30.00 操作类型 彩金加款 彩金扣款 金额 确 定" at bounding box center [501, 191] width 791 height 136
click at [308, 33] on div "提现列表" at bounding box center [300, 35] width 21 height 14
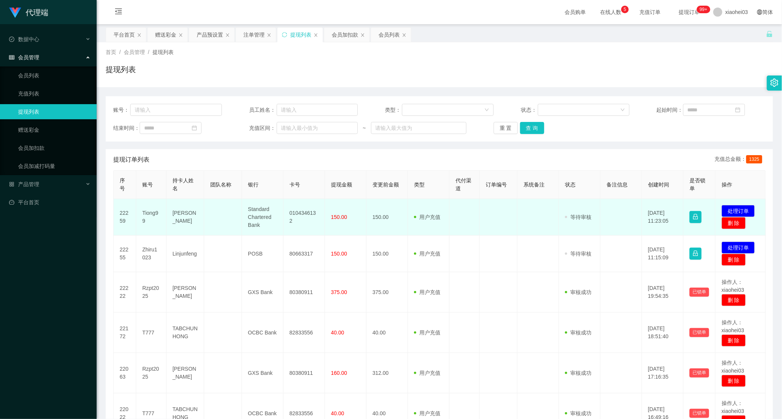
click at [309, 216] on td "0104346132" at bounding box center [305, 217] width 42 height 37
copy td "0104346132"
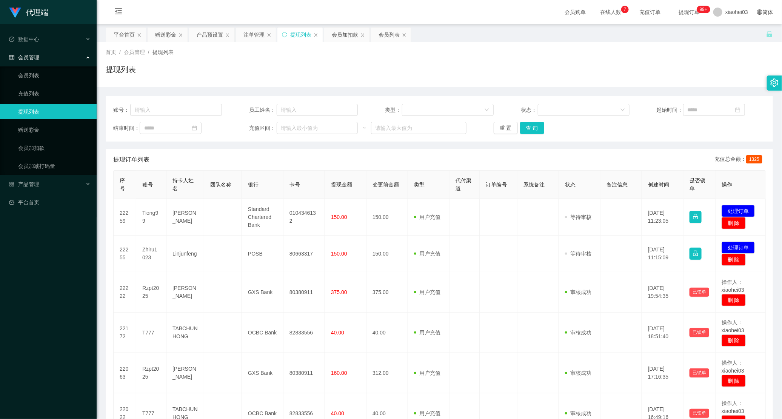
click at [667, 35] on div "平台首页 赠送彩金 产品预设置 注单管理 提现列表 会员加扣款 会员列表" at bounding box center [436, 40] width 661 height 26
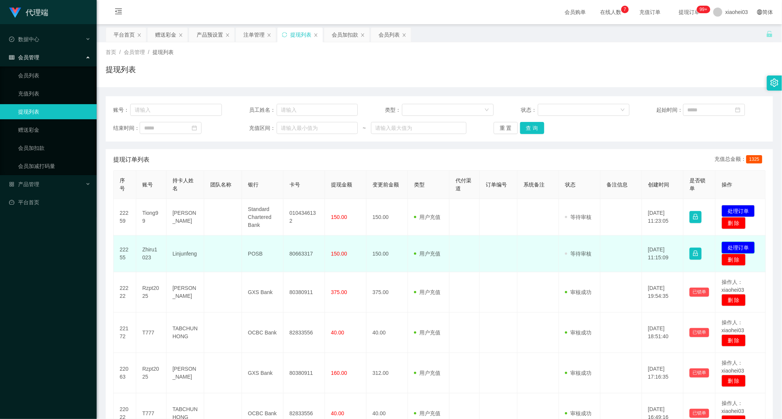
click at [742, 250] on button "处理订单" at bounding box center [738, 248] width 33 height 12
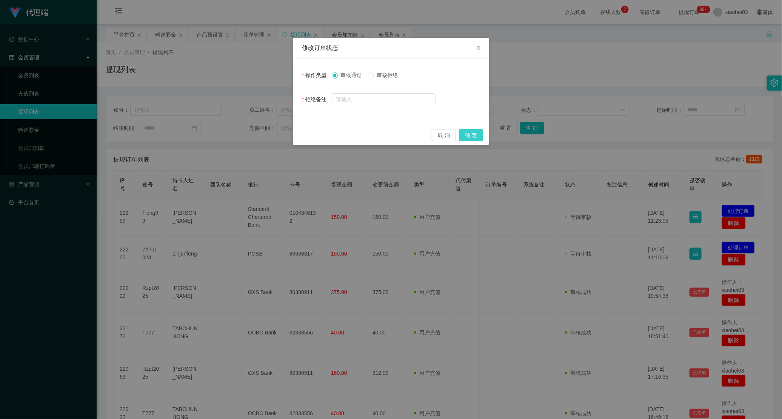
click at [467, 133] on button "确 定" at bounding box center [471, 135] width 24 height 12
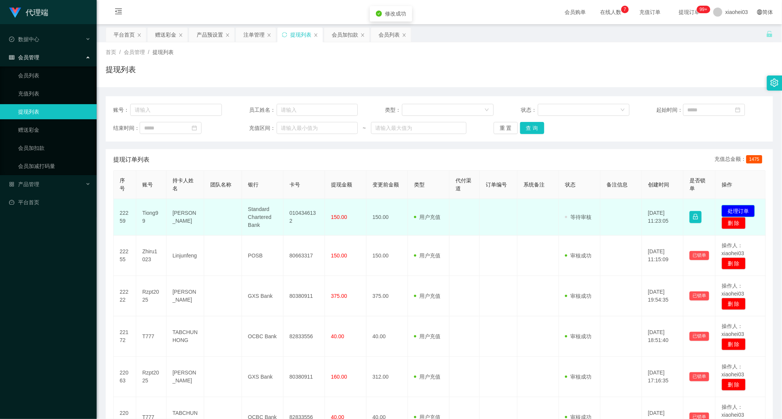
click at [749, 208] on button "处理订单" at bounding box center [738, 211] width 33 height 12
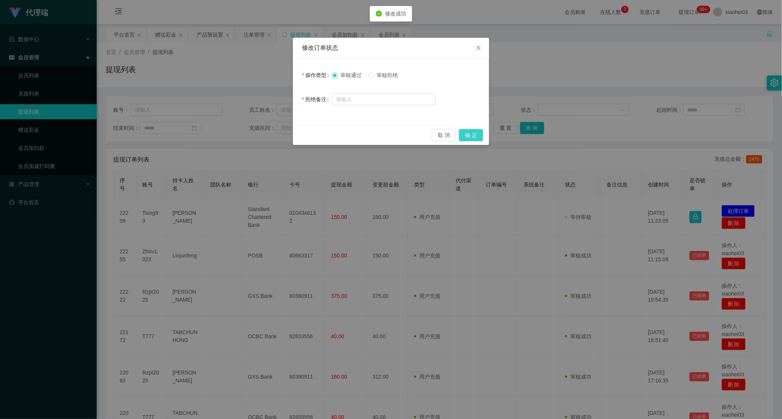
click at [472, 130] on button "确 定" at bounding box center [471, 135] width 24 height 12
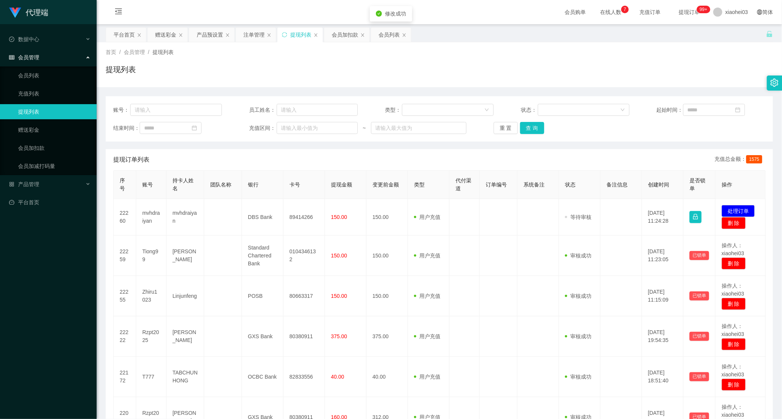
click at [695, 68] on div "提现列表" at bounding box center [440, 72] width 668 height 17
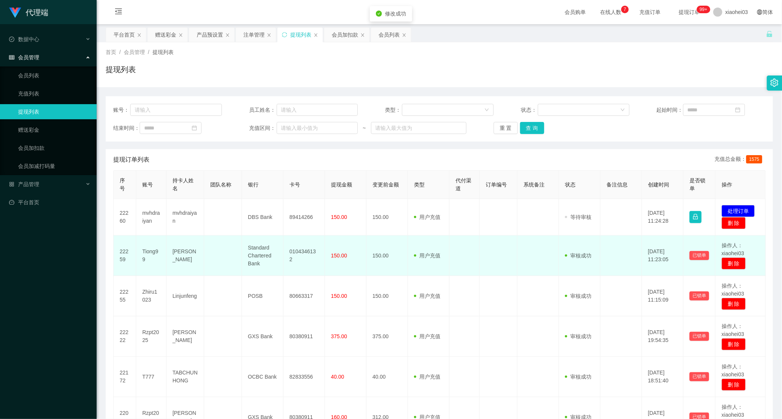
click at [574, 270] on td "审核驳回 审核成功 等待审核" at bounding box center [580, 256] width 42 height 40
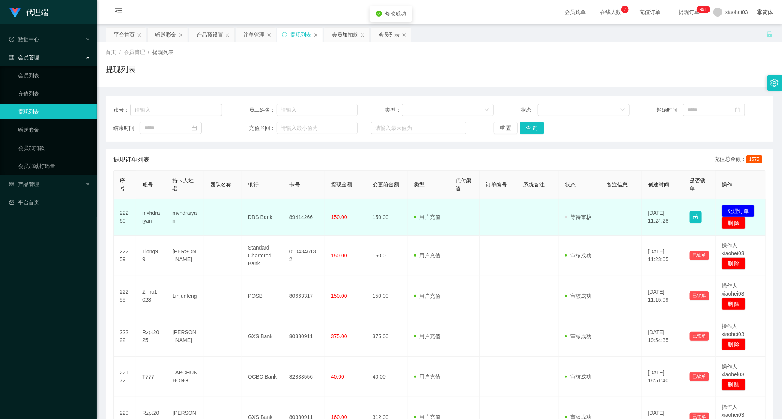
click at [742, 204] on td "发起代付 处理订单 删 除" at bounding box center [741, 217] width 50 height 37
click at [731, 210] on button "处理订单" at bounding box center [738, 211] width 33 height 12
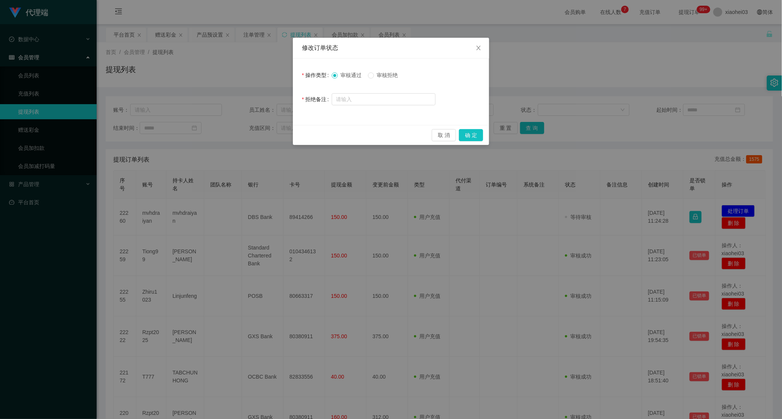
click at [470, 126] on div "取 消 确 定" at bounding box center [391, 135] width 196 height 20
click at [470, 136] on button "确 定" at bounding box center [471, 135] width 24 height 12
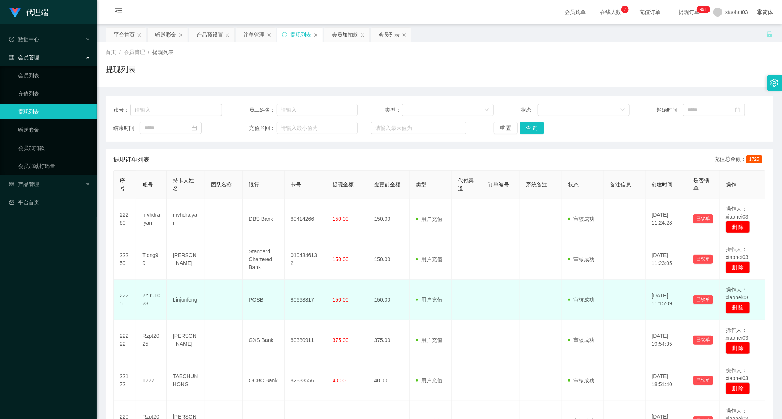
click at [297, 299] on td "80663317" at bounding box center [306, 300] width 42 height 40
click at [297, 302] on td "80663317" at bounding box center [306, 300] width 42 height 40
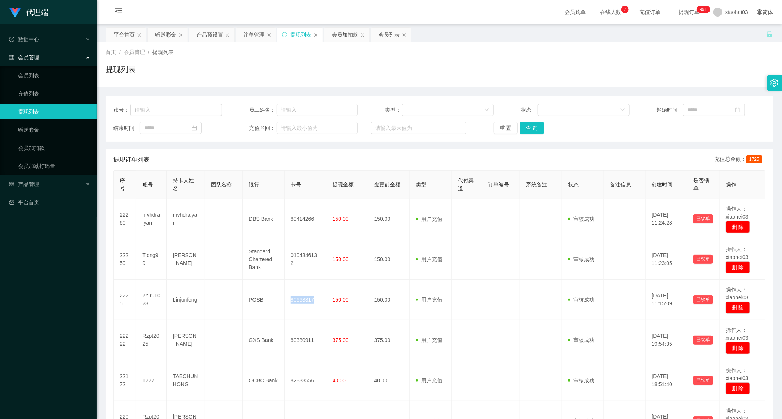
copy td "80663317"
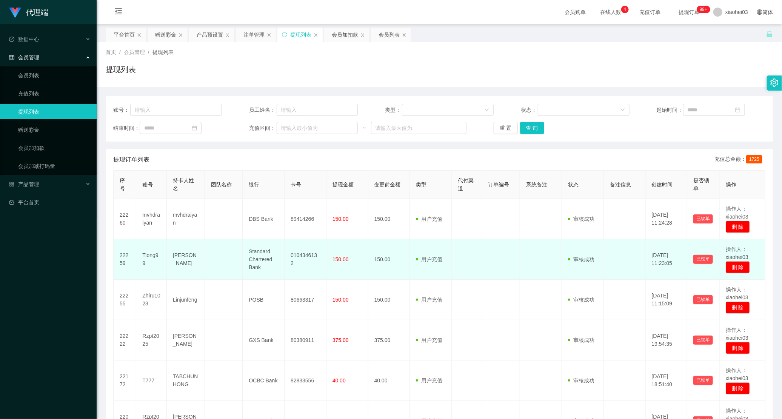
click at [304, 262] on td "0104346132" at bounding box center [306, 259] width 42 height 40
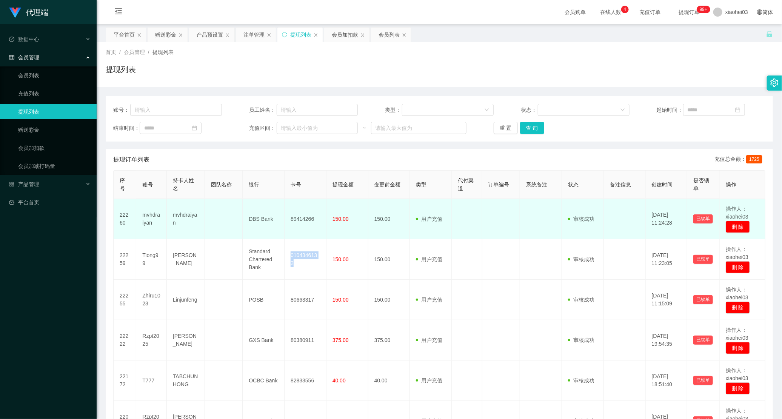
copy td "0104346132"
click at [298, 216] on td "89414266" at bounding box center [306, 219] width 42 height 40
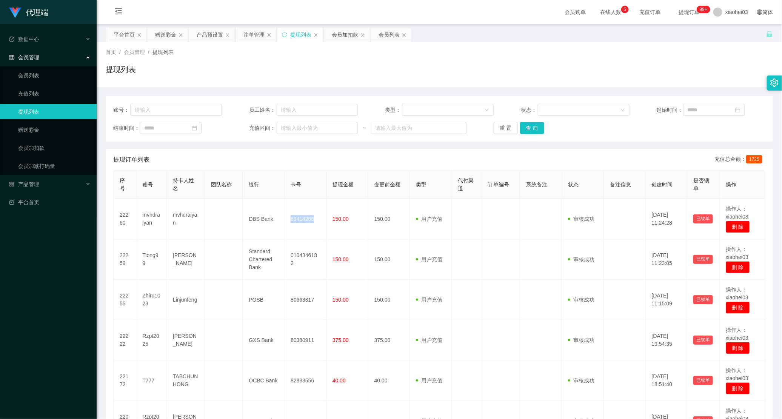
copy td "89414266"
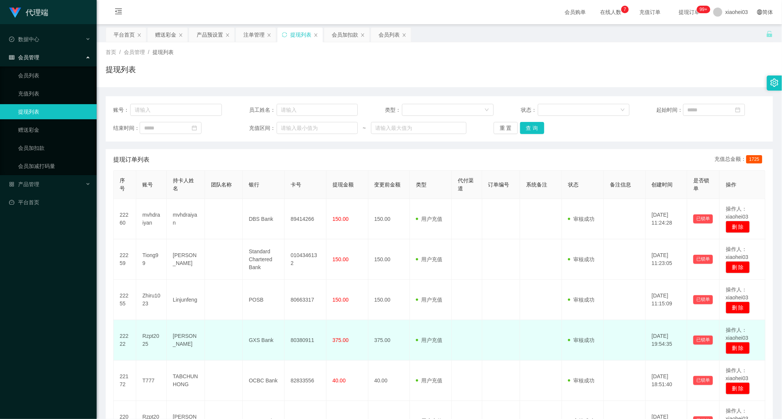
click at [508, 327] on td at bounding box center [502, 340] width 38 height 40
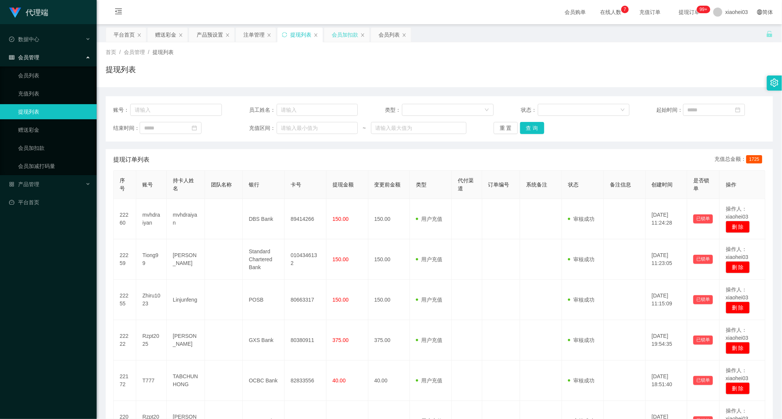
click at [341, 34] on div "会员加扣款" at bounding box center [345, 35] width 26 height 14
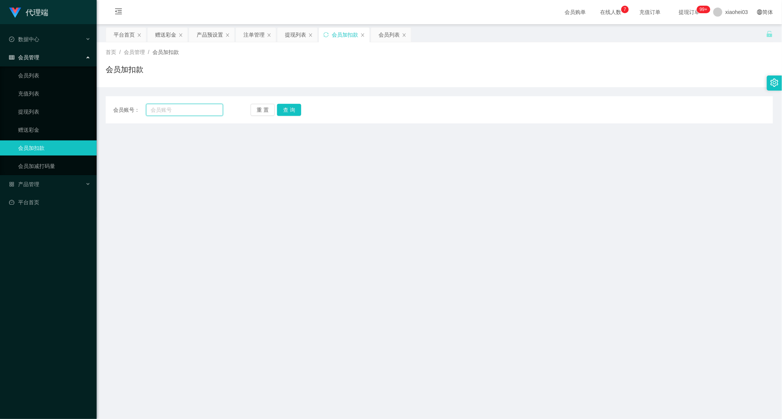
click at [182, 110] on input "text" at bounding box center [184, 110] width 77 height 12
paste input "Tiong99"
type input "Tiong99"
click at [295, 110] on button "查 询" at bounding box center [289, 110] width 24 height 12
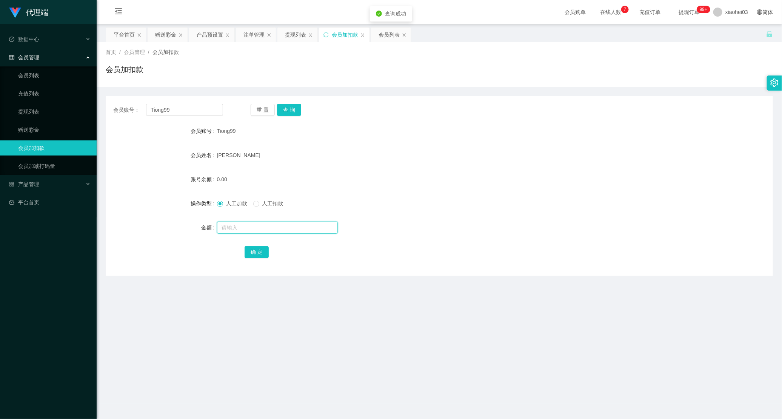
click at [270, 224] on input "text" at bounding box center [277, 228] width 121 height 12
type input "22"
click at [256, 256] on button "确 定" at bounding box center [257, 252] width 24 height 12
click at [471, 176] on div "22.00" at bounding box center [411, 179] width 389 height 15
drag, startPoint x: 202, startPoint y: 108, endPoint x: 123, endPoint y: 105, distance: 79.4
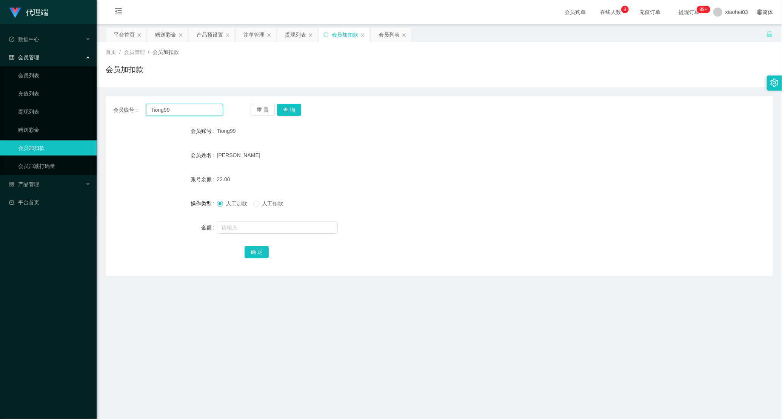
click at [108, 97] on div "会员账号： Tiong99 重 置 查 询 会员账号 Tiong99 会员姓名 Tiong Dong Ching 账号余额 22.00 操作类型 人工加款 人…" at bounding box center [440, 186] width 668 height 180
paste input "Rzpt2025"
type input "Rzpt2025"
drag, startPoint x: 299, startPoint y: 102, endPoint x: 295, endPoint y: 103, distance: 4.3
click at [299, 102] on div "会员账号： Rzpt2025 重 置 查 询 会员账号 Tiong99 会员姓名 Tiong Dong Ching 账号余额 22.00 操作类型 人工加款 …" at bounding box center [440, 186] width 668 height 180
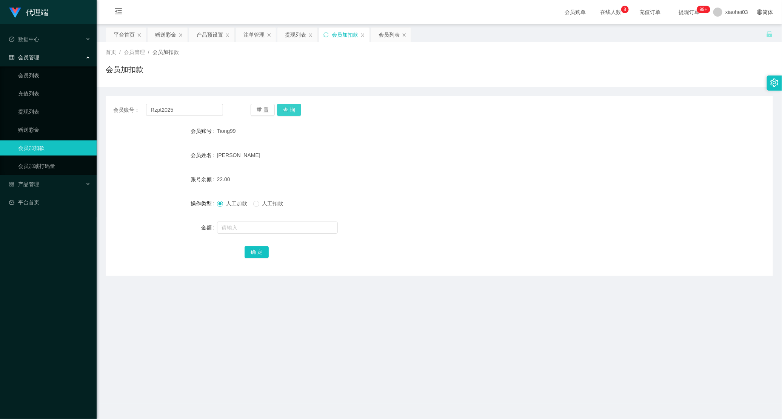
click at [284, 110] on button "查 询" at bounding box center [289, 110] width 24 height 12
drag, startPoint x: 180, startPoint y: 113, endPoint x: 126, endPoint y: 116, distance: 54.4
click at [127, 116] on div "会员账号： Rzpt2025 重 置 查 询 会员账号 Rzpt2025 会员姓名 Nung Hoc Phong 账号余额 1400.00 操作类型 人工加款…" at bounding box center [440, 186] width 668 height 180
click at [285, 110] on button "查 询" at bounding box center [289, 110] width 24 height 12
drag, startPoint x: 444, startPoint y: 82, endPoint x: 617, endPoint y: 34, distance: 179.1
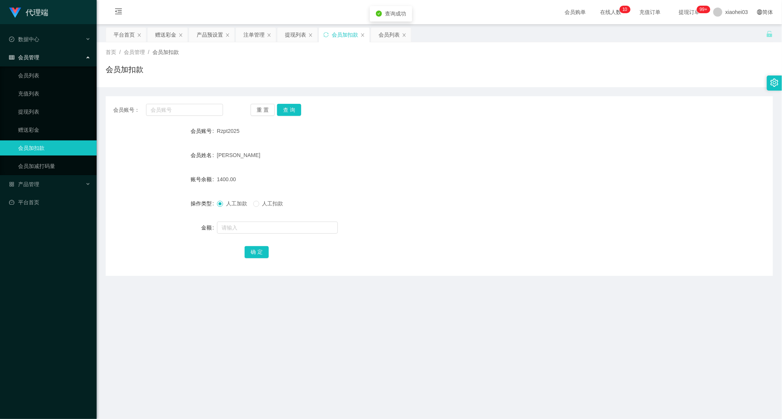
click at [444, 82] on div "首页 / 会员管理 / 会员加扣款 / 会员加扣款" at bounding box center [440, 64] width 686 height 45
click at [182, 110] on input "text" at bounding box center [184, 110] width 77 height 12
paste input "Tiong99"
type input "Tiong99"
click at [288, 114] on button "查 询" at bounding box center [289, 110] width 24 height 12
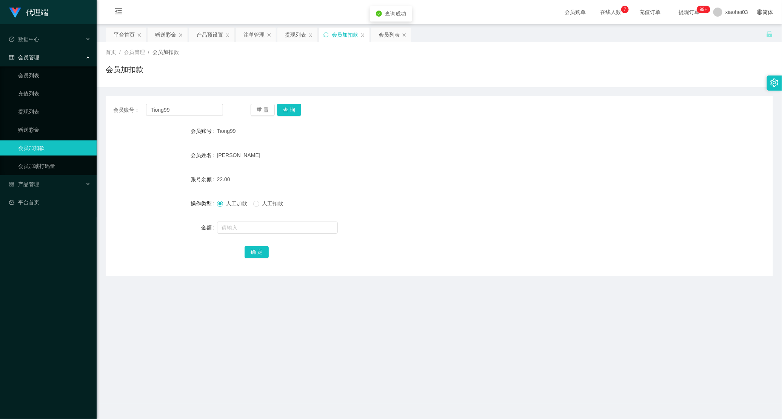
click at [270, 234] on div at bounding box center [411, 227] width 389 height 15
click at [275, 230] on input "text" at bounding box center [277, 228] width 121 height 12
type input "40"
click at [259, 256] on button "确 定" at bounding box center [257, 252] width 24 height 12
click at [483, 188] on form "会员账号 Tiong99 会员姓名 Tiong Dong Ching 账号余额 62.00 操作类型 人工加款 人工扣款 金额 确 定" at bounding box center [440, 191] width 668 height 136
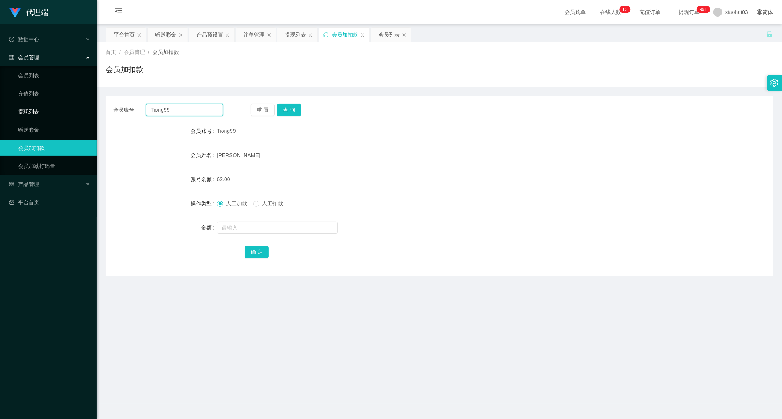
drag, startPoint x: 191, startPoint y: 111, endPoint x: 96, endPoint y: 113, distance: 95.2
click at [97, 113] on main "关闭左侧 关闭右侧 关闭其它 刷新页面 平台首页 赠送彩金 产品预设置 注单管理 提现列表 会员加扣款 会员列表 首页 / 会员管理 / 会员加扣款 / 会员…" at bounding box center [440, 213] width 686 height 379
paste input "kent9085"
click at [295, 106] on button "查 询" at bounding box center [289, 110] width 24 height 12
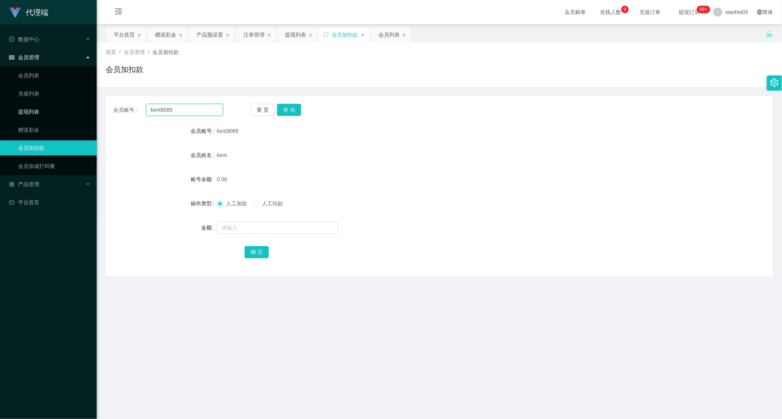
drag, startPoint x: 195, startPoint y: 108, endPoint x: 34, endPoint y: 114, distance: 161.0
click at [46, 108] on section "代理端 数据中心 会员管理 会员列表 充值列表 提现列表 赠送彩金 会员加扣款 会员加减打码量 产品管理 平台首页 保存配置 重置配置 整体风格设置 主题色 …" at bounding box center [391, 219] width 782 height 439
paste input "Zhiru1023"
type input "Zhiru1023"
drag, startPoint x: 301, startPoint y: 109, endPoint x: 295, endPoint y: 110, distance: 5.5
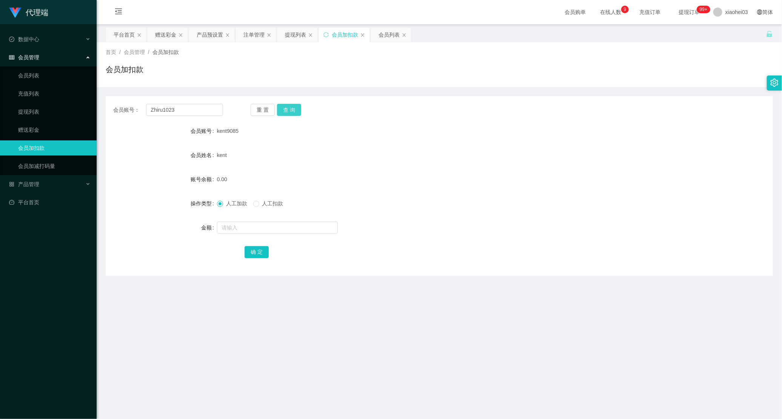
click at [295, 110] on div "重 置 查 询" at bounding box center [306, 110] width 110 height 12
click at [295, 110] on button "查 询" at bounding box center [289, 110] width 24 height 12
click at [284, 222] on input "text" at bounding box center [277, 228] width 121 height 12
type input "40"
click at [262, 251] on button "确 定" at bounding box center [257, 252] width 24 height 12
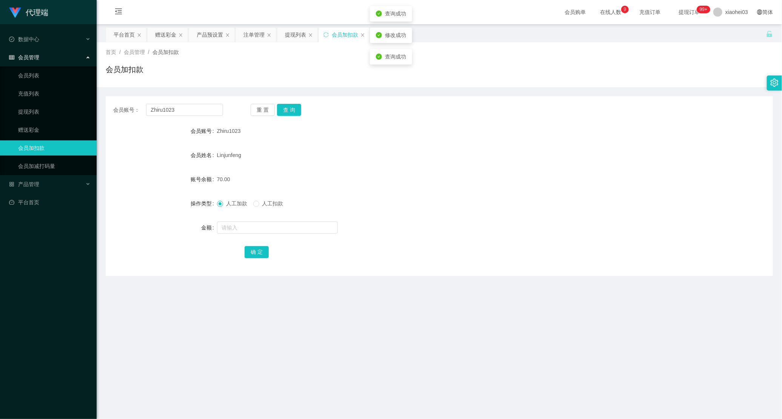
click at [529, 150] on div "Linjunfeng" at bounding box center [411, 155] width 389 height 15
click at [288, 36] on div "提现列表" at bounding box center [295, 35] width 21 height 14
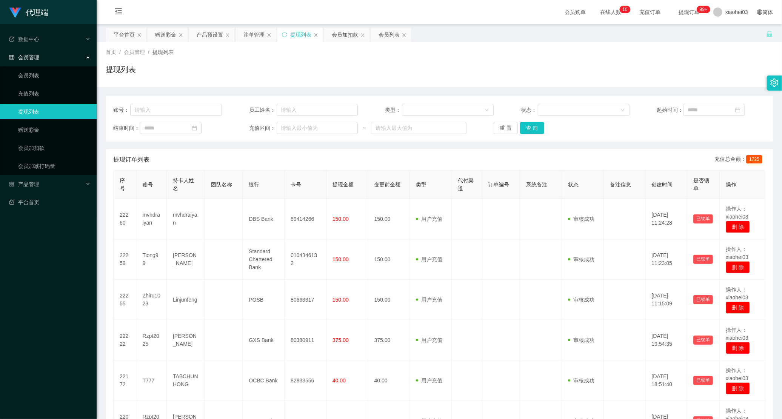
click at [234, 113] on div "账号： 员工姓名： 类型： 状态： 起始时间：" at bounding box center [439, 110] width 652 height 12
click at [196, 108] on input "text" at bounding box center [176, 110] width 92 height 12
paste input "kent9085"
type input "kent9085"
click at [535, 125] on button "查 询" at bounding box center [532, 128] width 24 height 12
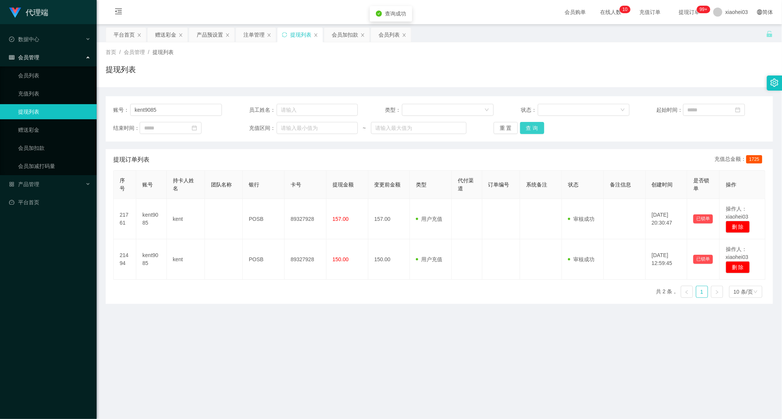
click at [535, 125] on button "查 询" at bounding box center [532, 128] width 24 height 12
click at [333, 37] on div "会员加扣款" at bounding box center [345, 35] width 26 height 14
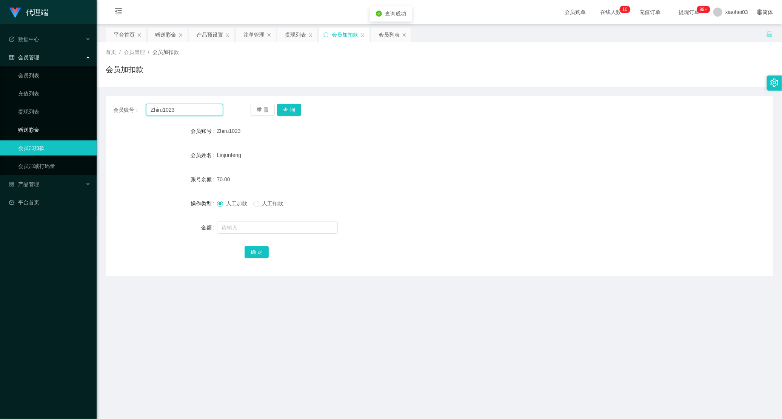
drag, startPoint x: 216, startPoint y: 108, endPoint x: 76, endPoint y: 126, distance: 141.7
click at [74, 126] on section "代理端 数据中心 会员管理 会员列表 充值列表 提现列表 赠送彩金 会员加扣款 会员加减打码量 产品管理 平台首页 保存配置 重置配置 整体风格设置 主题色 …" at bounding box center [391, 219] width 782 height 439
paste input "kent9085"
type input "kent9085"
click at [296, 113] on button "查 询" at bounding box center [289, 110] width 24 height 12
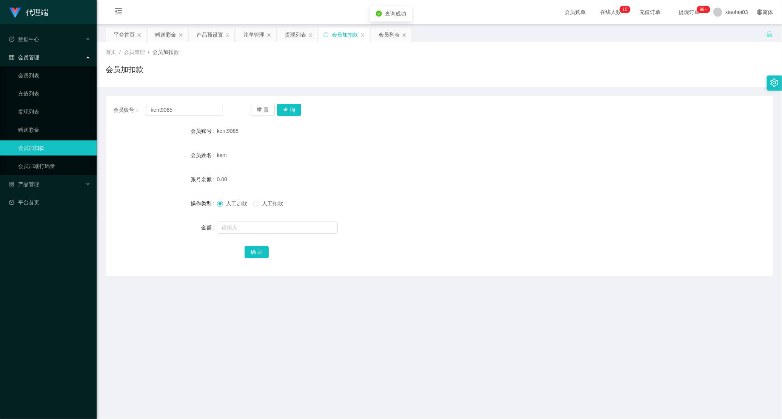
click at [563, 97] on div "会员账号： kent9085 重 置 查 询 会员账号 kent9085 会员姓名 kent 账号余额 0.00 操作类型 人工加款 人工扣款 金额 确 定" at bounding box center [440, 186] width 668 height 180
